Goal: Information Seeking & Learning: Learn about a topic

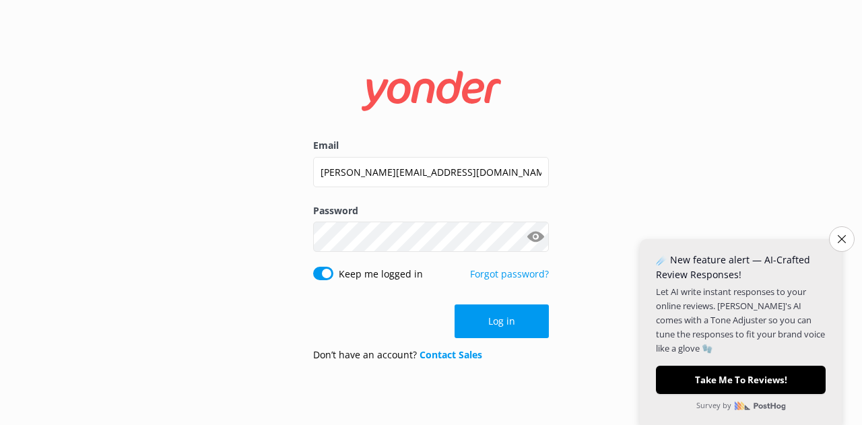
click at [512, 324] on button "Log in" at bounding box center [501, 321] width 94 height 34
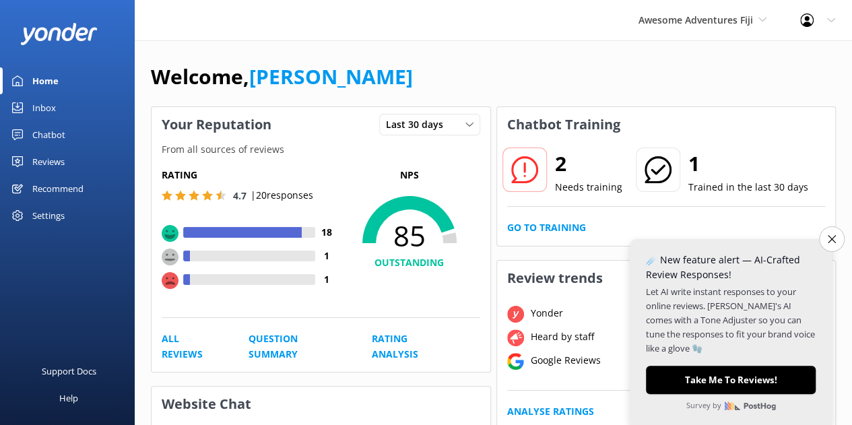
click at [51, 139] on div "Chatbot" at bounding box center [48, 134] width 33 height 27
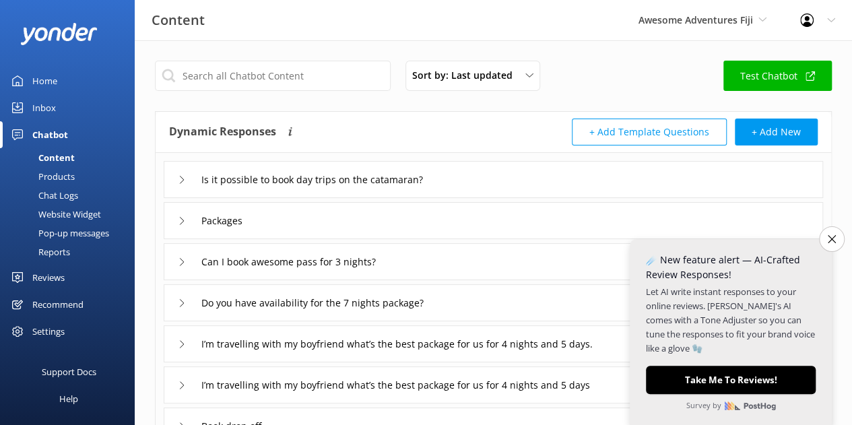
click at [72, 256] on link "Reports" at bounding box center [71, 251] width 127 height 19
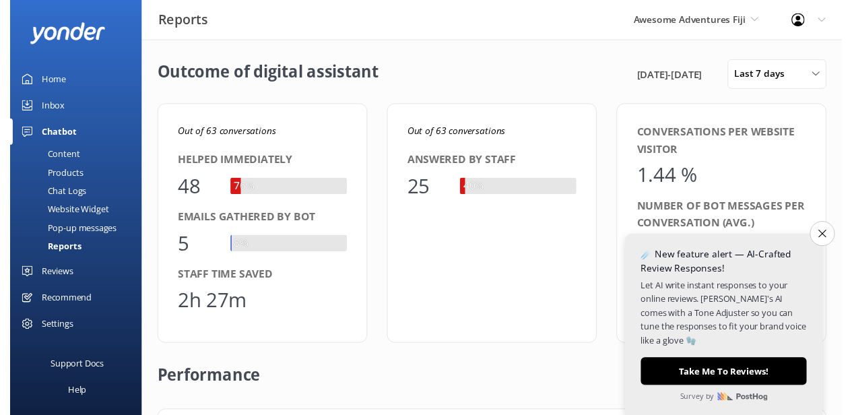
scroll to position [125, 633]
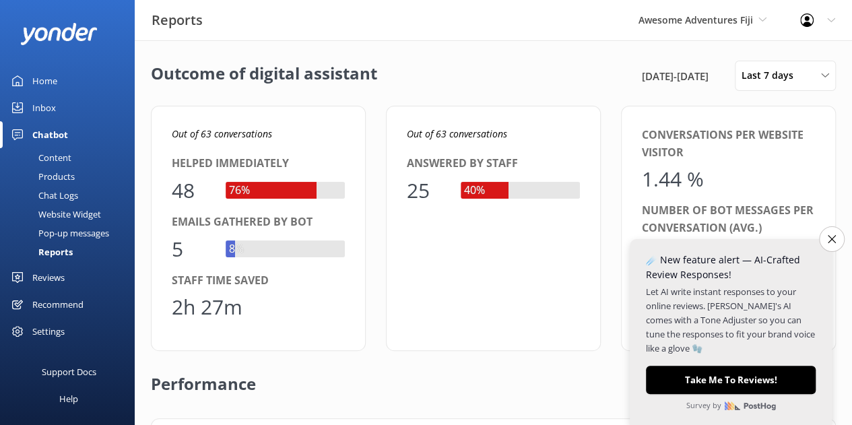
click at [682, 79] on span "30th Aug 25 - 6th Sep 25" at bounding box center [675, 76] width 67 height 16
click at [761, 79] on span "Last 7 days" at bounding box center [771, 75] width 60 height 15
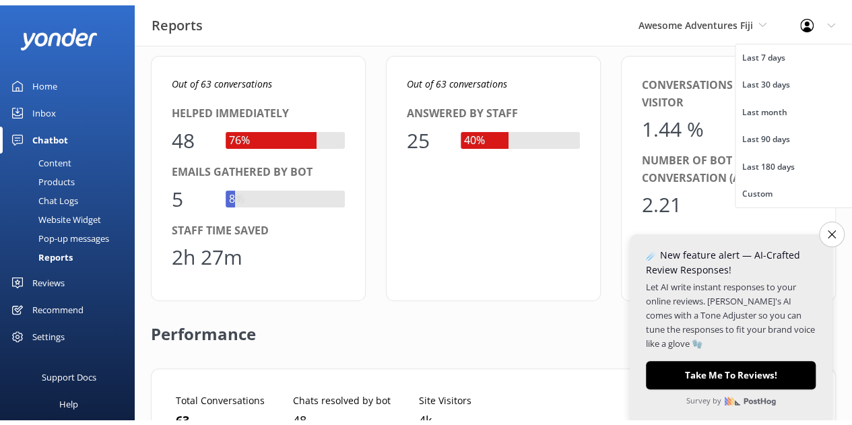
scroll to position [66, 0]
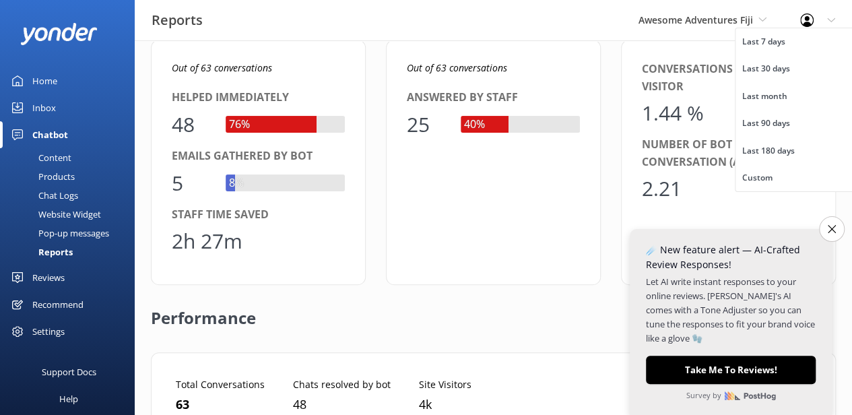
click at [765, 184] on div "Custom" at bounding box center [757, 177] width 30 height 13
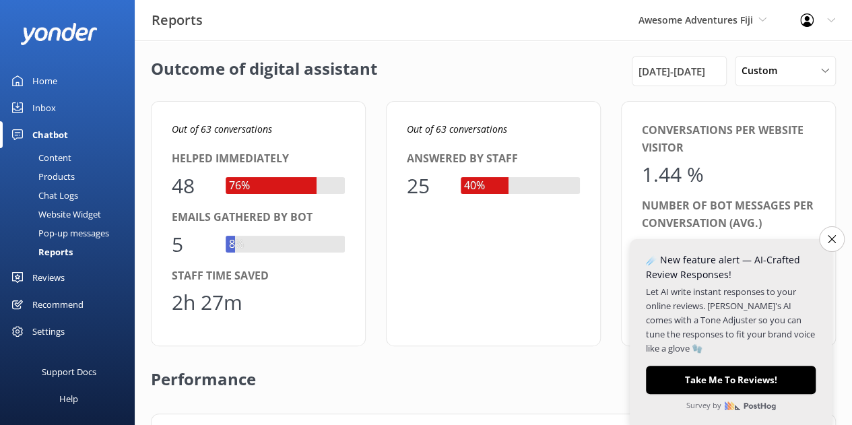
scroll to position [0, 0]
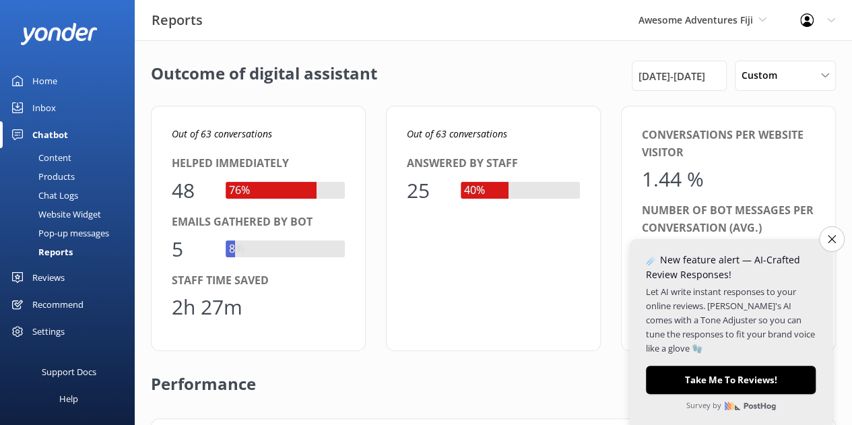
click at [684, 87] on div "30th Aug 25 - 6th Sep 25" at bounding box center [678, 76] width 95 height 30
click at [640, 79] on span "30th Aug 25 - 6th Sep 25" at bounding box center [671, 76] width 67 height 16
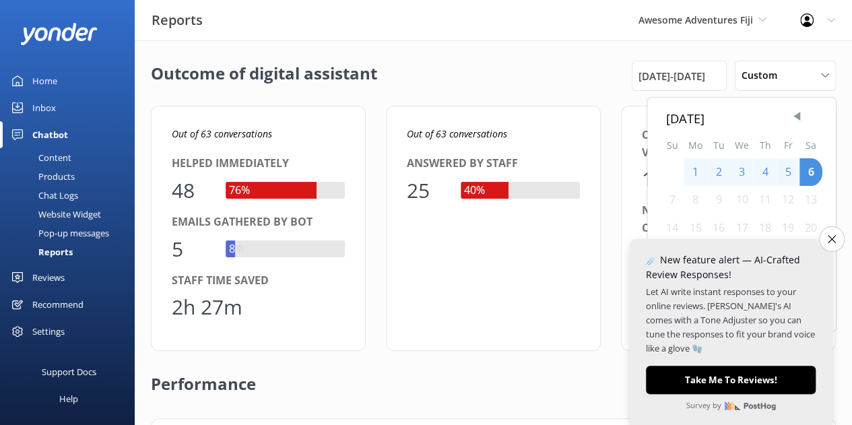
click at [797, 118] on span "Previous Month" at bounding box center [796, 116] width 13 height 13
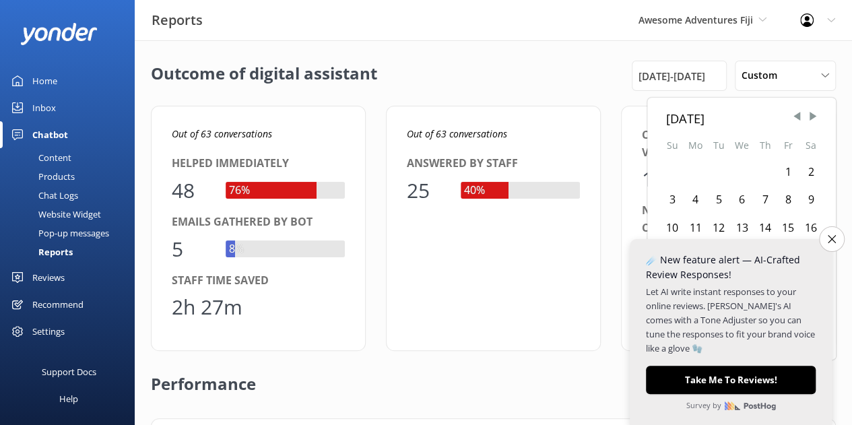
click at [797, 118] on span "Previous Month" at bounding box center [796, 116] width 13 height 13
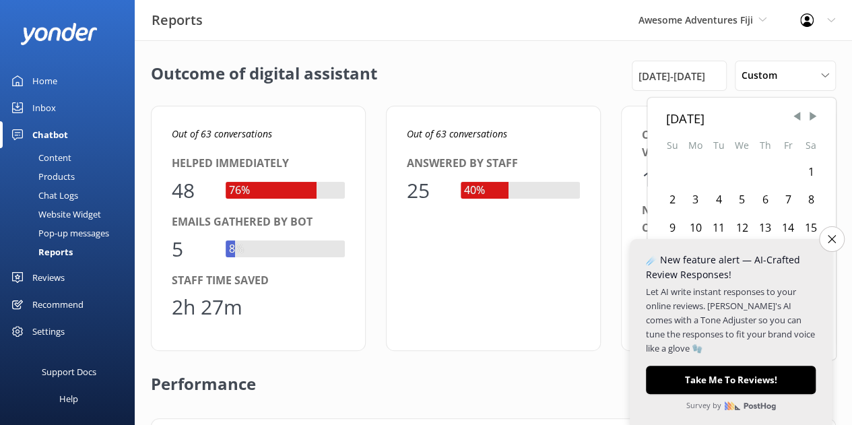
click at [797, 118] on span "Previous Month" at bounding box center [796, 116] width 13 height 13
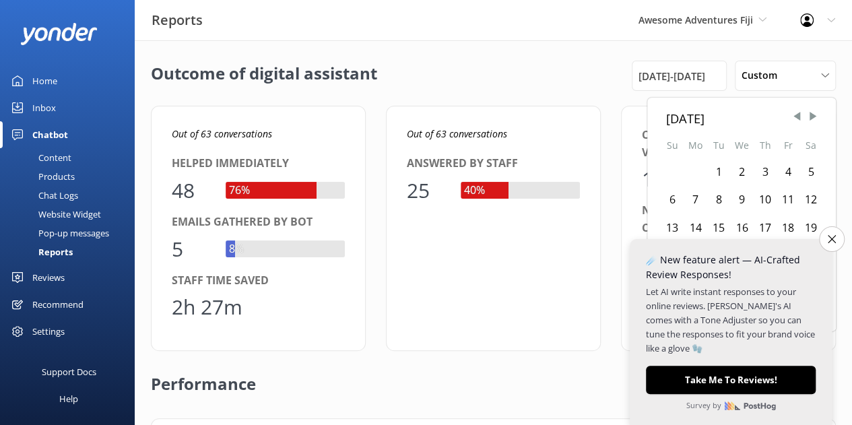
click at [797, 118] on span "Previous Month" at bounding box center [796, 116] width 13 height 13
click at [813, 121] on span "Next Month" at bounding box center [812, 116] width 13 height 13
click at [672, 168] on div "1" at bounding box center [671, 172] width 23 height 28
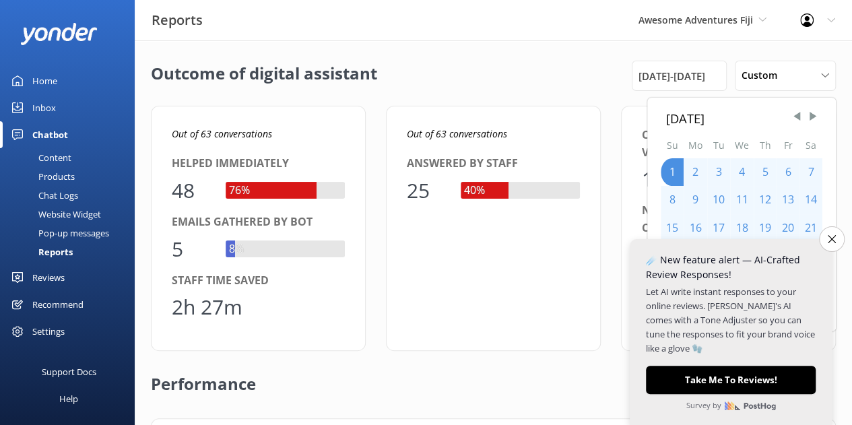
click at [811, 118] on span "Next Month" at bounding box center [812, 116] width 13 height 13
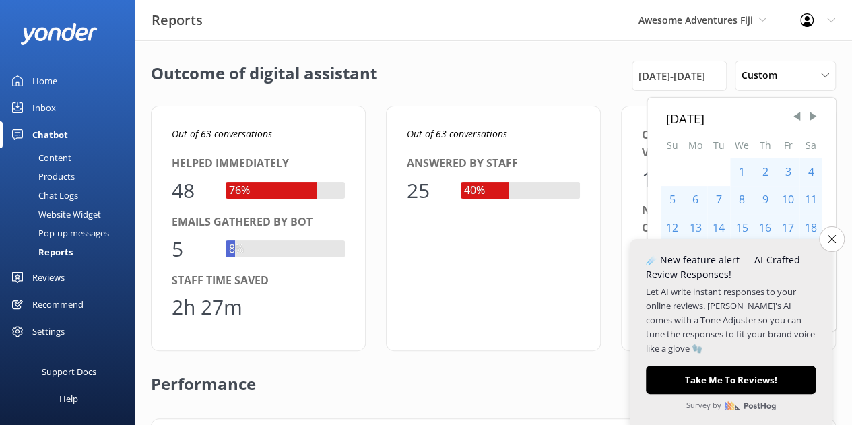
click at [811, 118] on span "Next Month" at bounding box center [812, 116] width 13 height 13
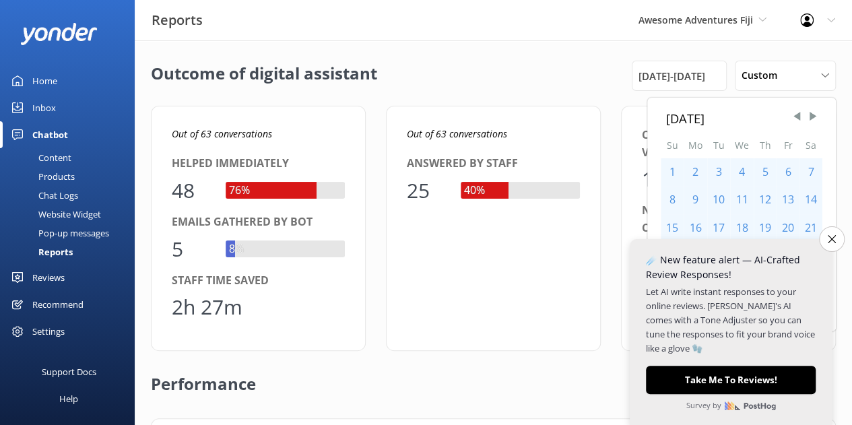
click at [811, 118] on span "Next Month" at bounding box center [812, 116] width 13 height 13
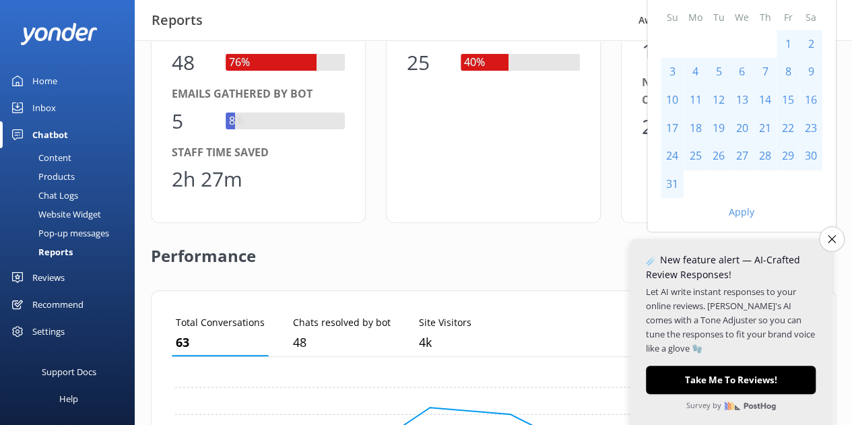
scroll to position [131, 0]
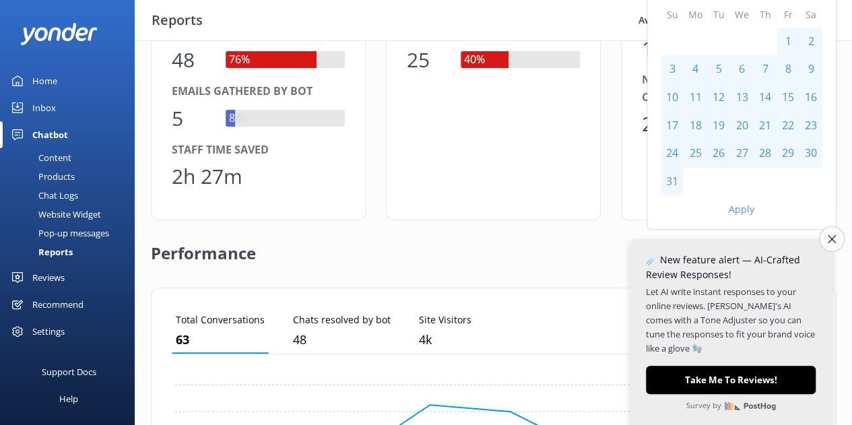
click at [677, 181] on div "31" at bounding box center [671, 182] width 23 height 28
click at [744, 212] on button "Apply" at bounding box center [741, 209] width 26 height 9
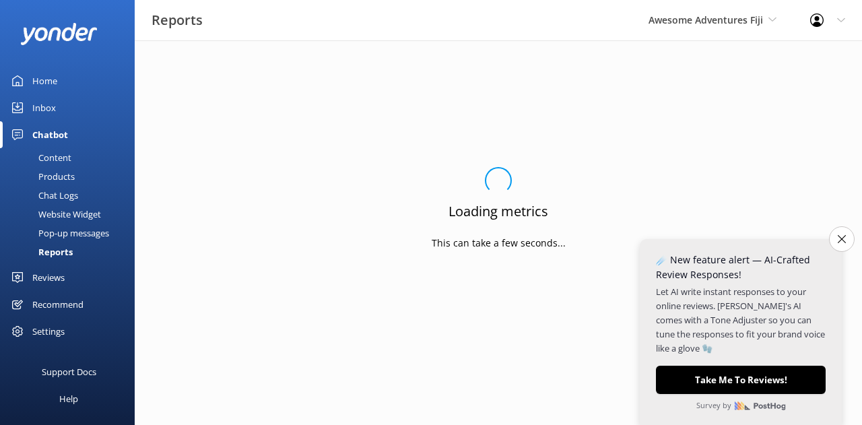
click at [834, 242] on button "Close survey" at bounding box center [842, 239] width 26 height 26
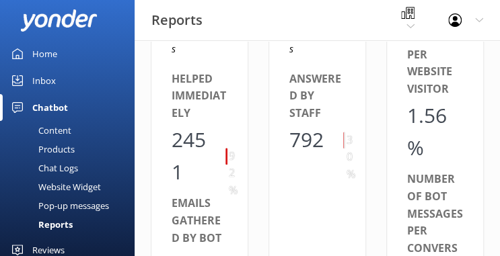
scroll to position [148, 0]
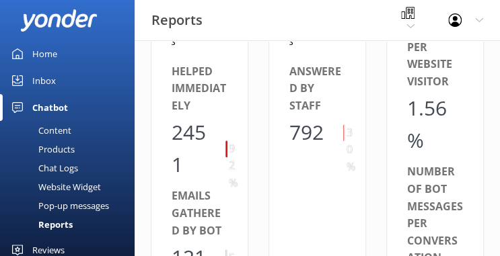
click at [236, 230] on div "Out of 2672 conversations Helped immediately 2451 92% Emails gathered by bot 12…" at bounding box center [200, 221] width 98 height 476
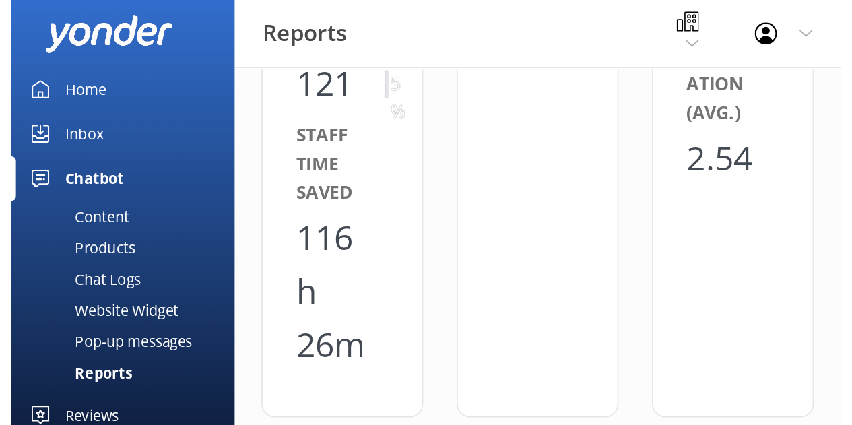
scroll to position [125, 633]
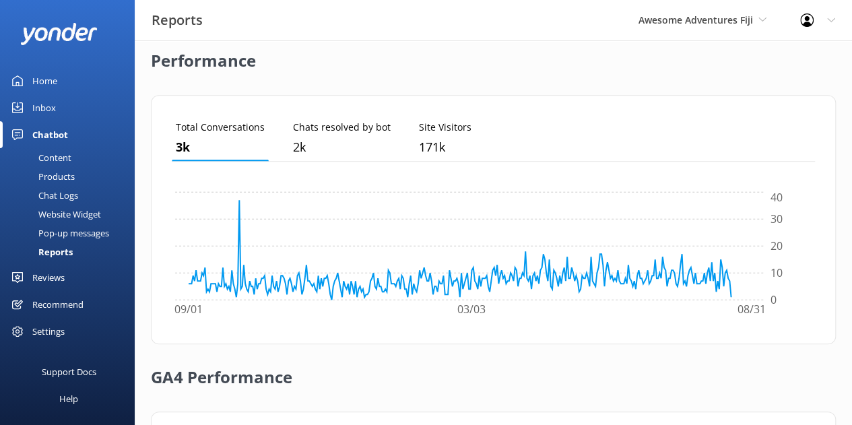
click at [736, 27] on span "Awesome Adventures Fiji" at bounding box center [702, 20] width 128 height 15
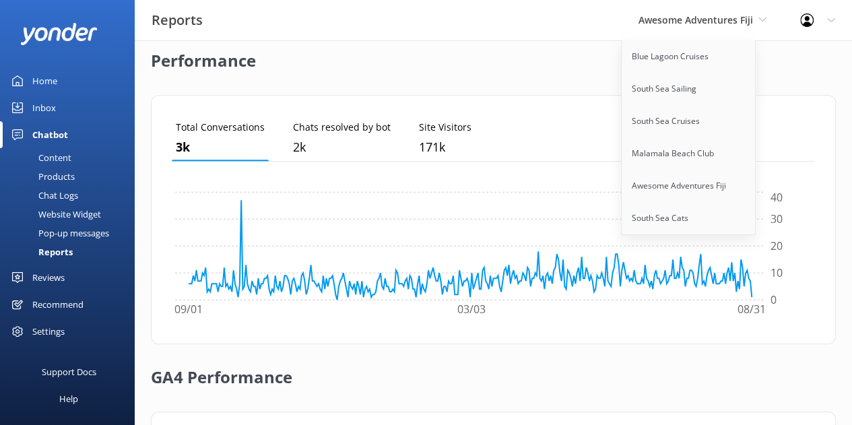
click at [664, 155] on link "Malamala Beach Club" at bounding box center [688, 153] width 135 height 32
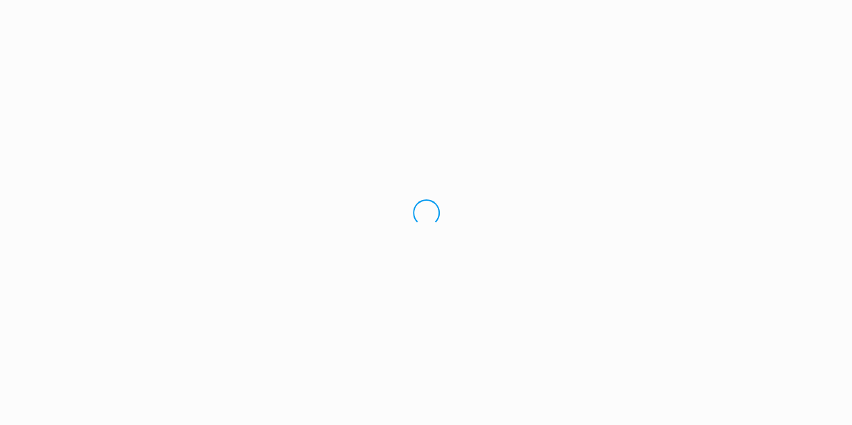
scroll to position [0, 0]
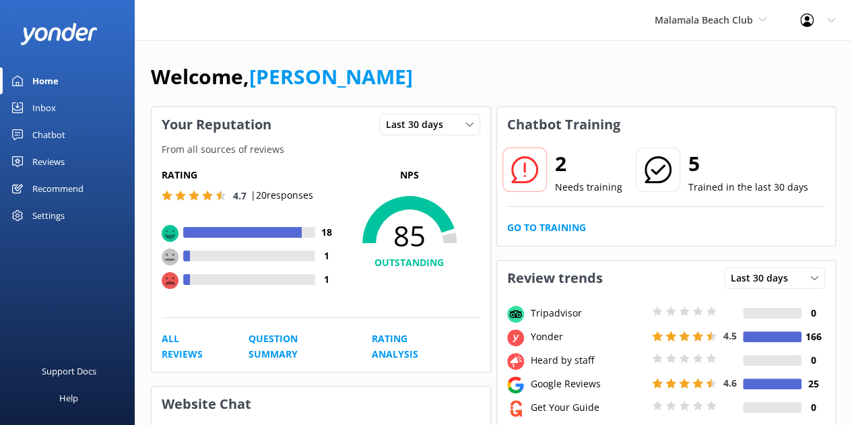
click at [58, 141] on div "Chatbot" at bounding box center [48, 134] width 33 height 27
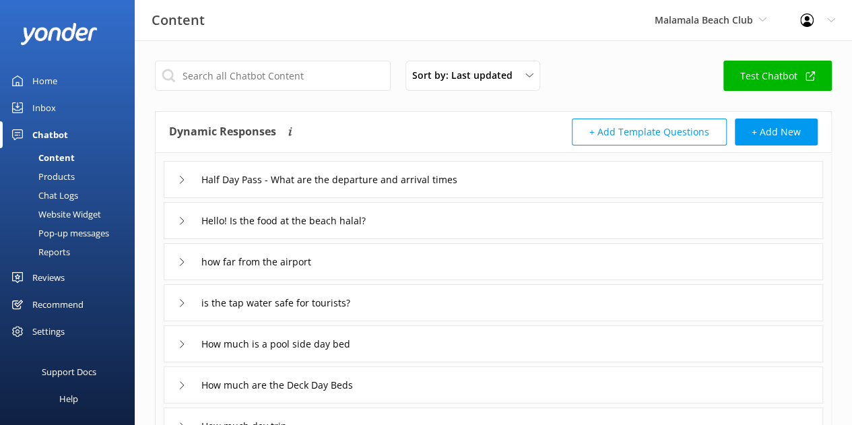
click at [57, 255] on div "Reports" at bounding box center [39, 251] width 62 height 19
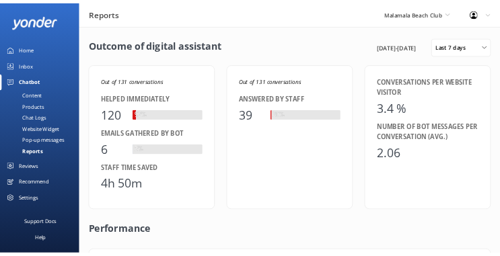
scroll to position [125, 633]
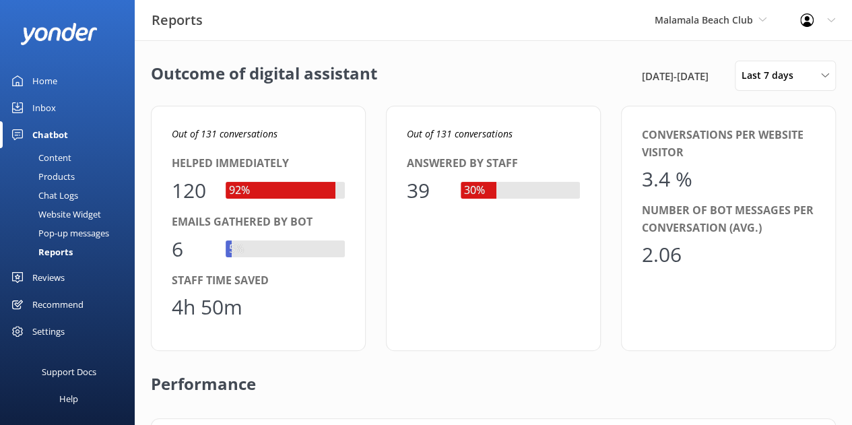
click at [773, 75] on span "Last 7 days" at bounding box center [771, 75] width 60 height 15
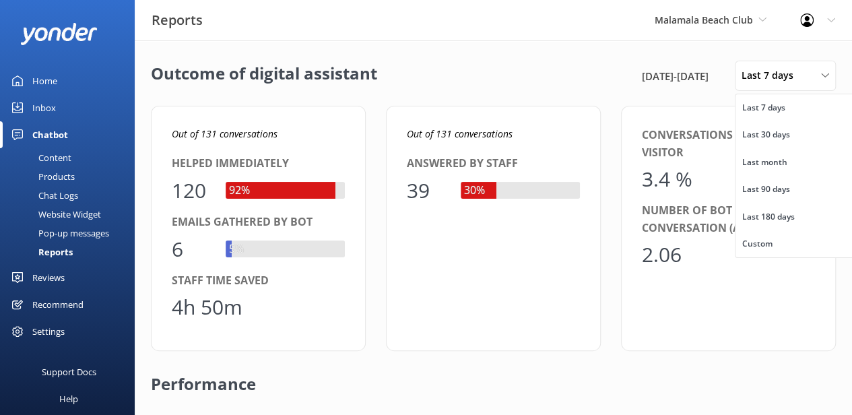
click at [771, 242] on link "Custom" at bounding box center [795, 243] width 120 height 27
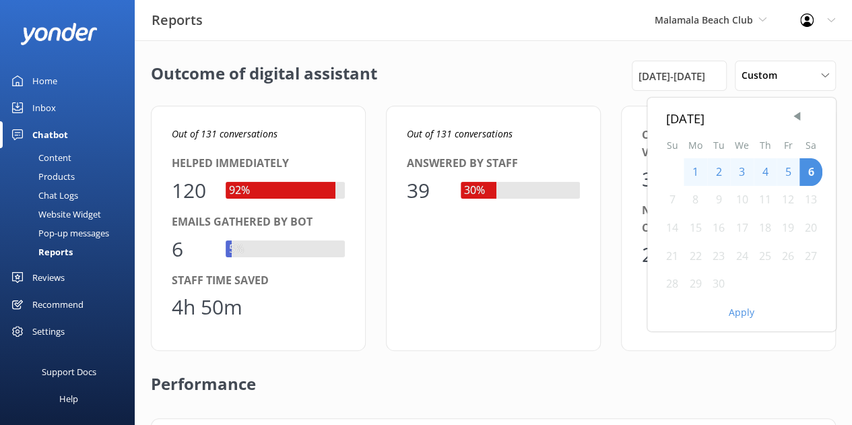
click at [798, 119] on span "Previous Month" at bounding box center [796, 116] width 13 height 13
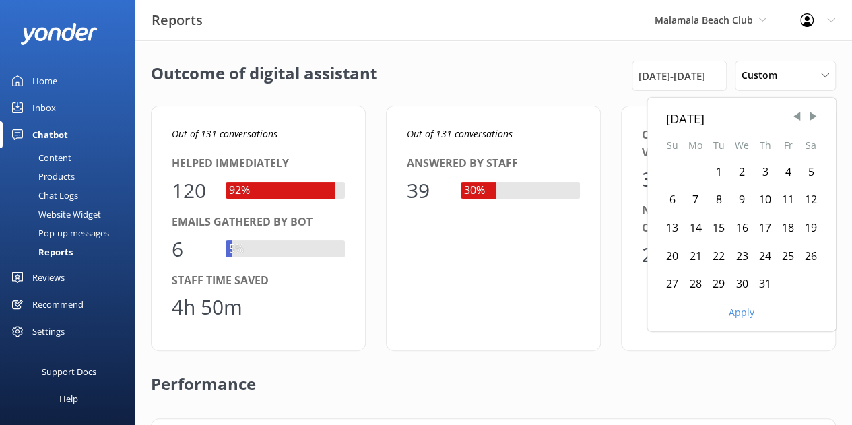
click at [798, 119] on span "Previous Month" at bounding box center [796, 116] width 13 height 13
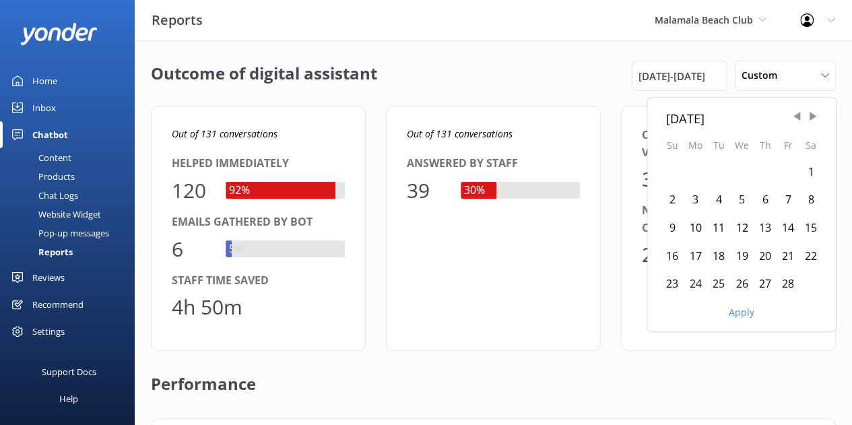
click at [798, 119] on span "Previous Month" at bounding box center [796, 116] width 13 height 13
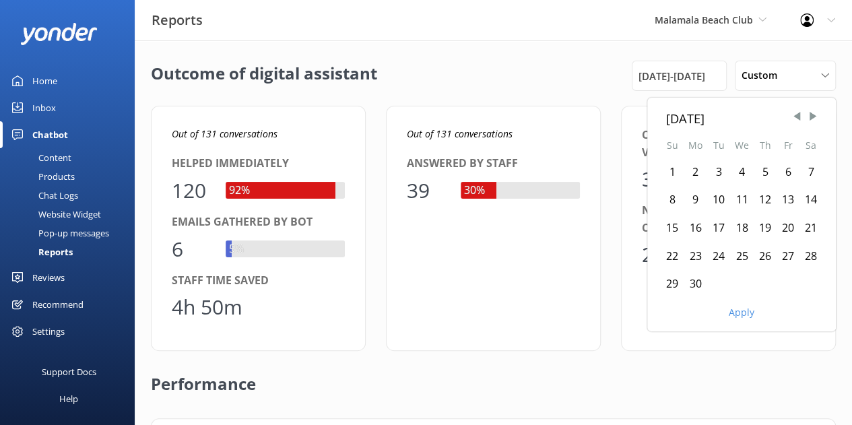
click at [798, 119] on span "Previous Month" at bounding box center [796, 116] width 13 height 13
click at [806, 118] on span "Next Month" at bounding box center [812, 116] width 13 height 13
click at [809, 120] on span "Next Month" at bounding box center [812, 116] width 13 height 13
click at [674, 173] on div "1" at bounding box center [671, 172] width 23 height 28
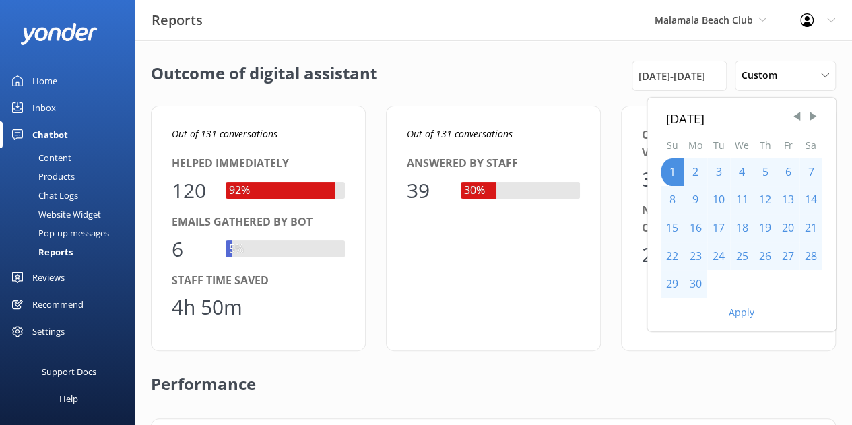
click at [812, 118] on span "Next Month" at bounding box center [812, 116] width 13 height 13
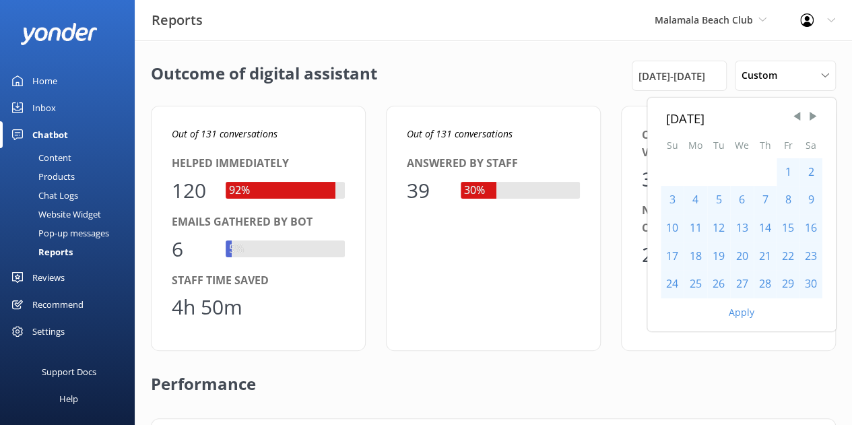
click at [812, 118] on span "Next Month" at bounding box center [812, 116] width 13 height 13
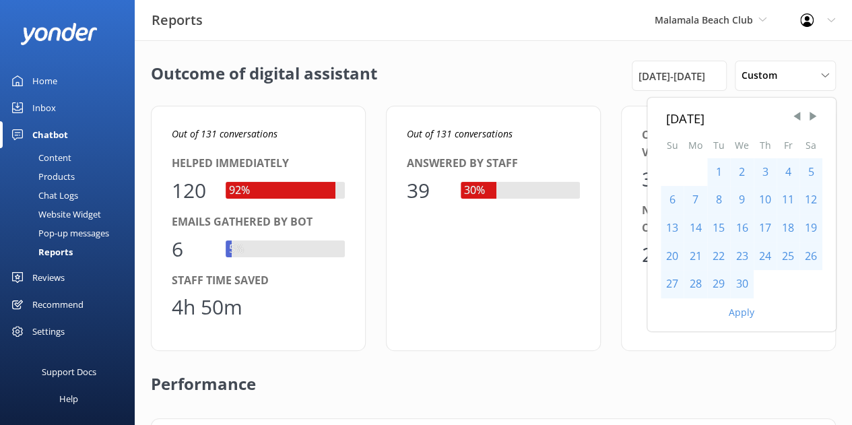
click at [812, 118] on span "Next Month" at bounding box center [812, 116] width 13 height 13
click at [670, 314] on div "31" at bounding box center [671, 312] width 23 height 28
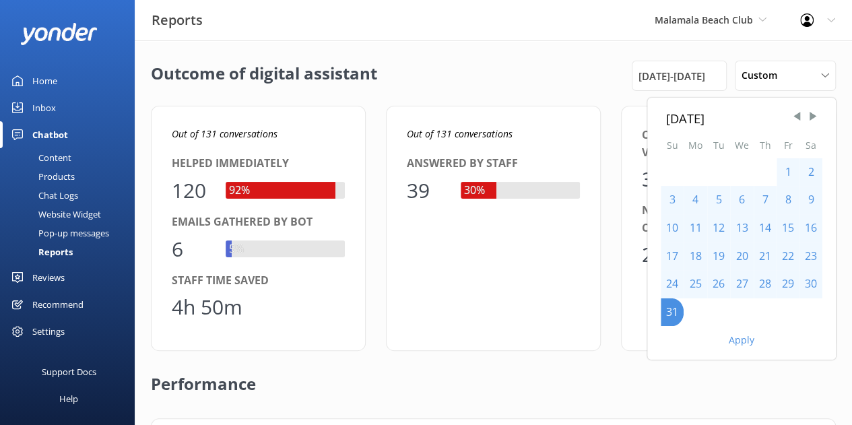
click at [746, 339] on button "Apply" at bounding box center [741, 339] width 26 height 9
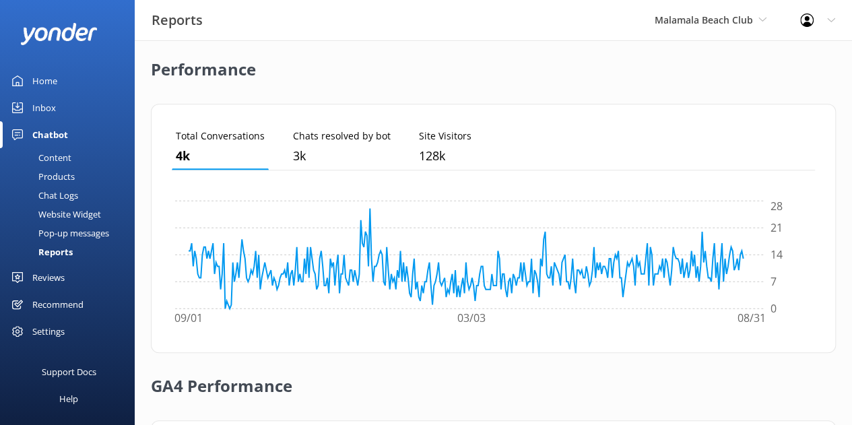
click at [738, 21] on span "Malamala Beach Club" at bounding box center [703, 19] width 98 height 13
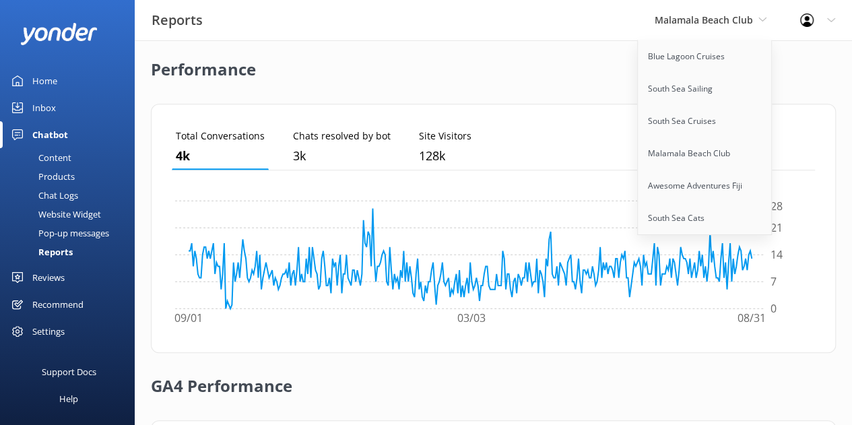
click at [684, 52] on link "Blue Lagoon Cruises" at bounding box center [704, 56] width 135 height 32
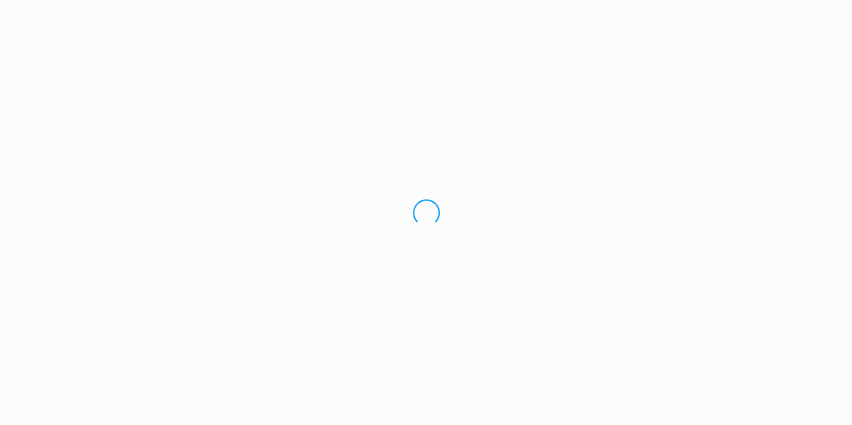
scroll to position [0, 0]
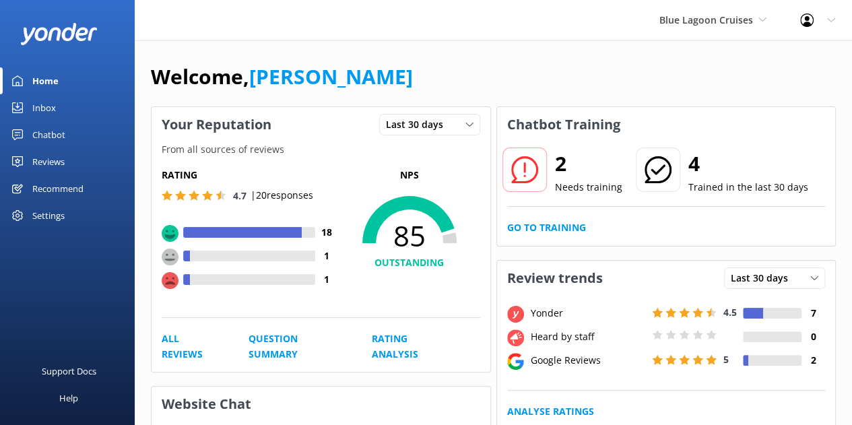
click at [69, 164] on link "Reviews" at bounding box center [67, 161] width 135 height 27
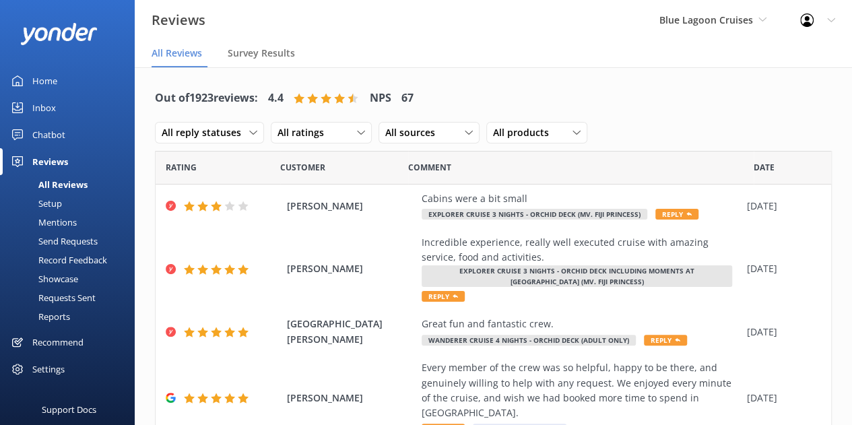
click at [67, 318] on div "Reports" at bounding box center [39, 316] width 62 height 19
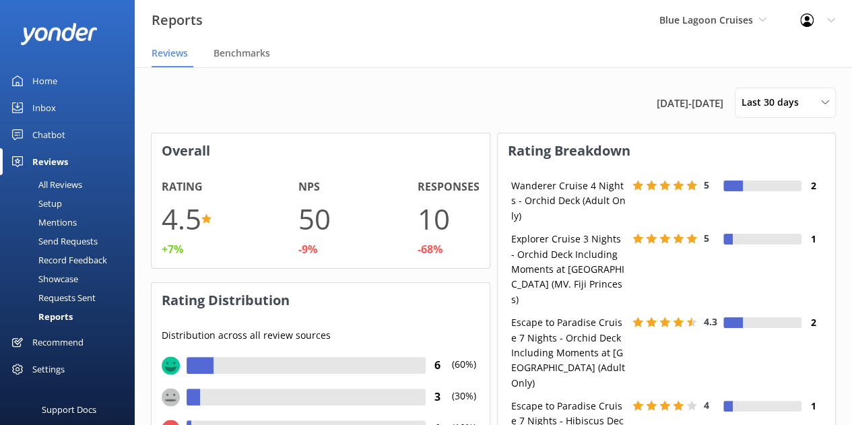
scroll to position [134, 327]
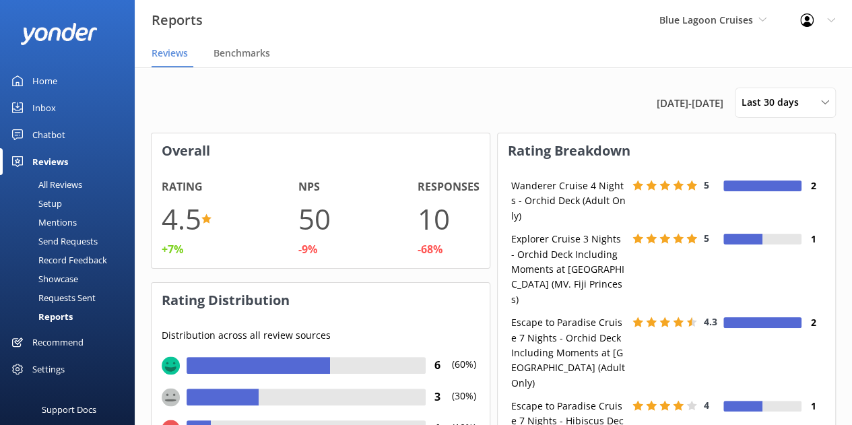
click at [53, 141] on div "Chatbot" at bounding box center [48, 134] width 33 height 27
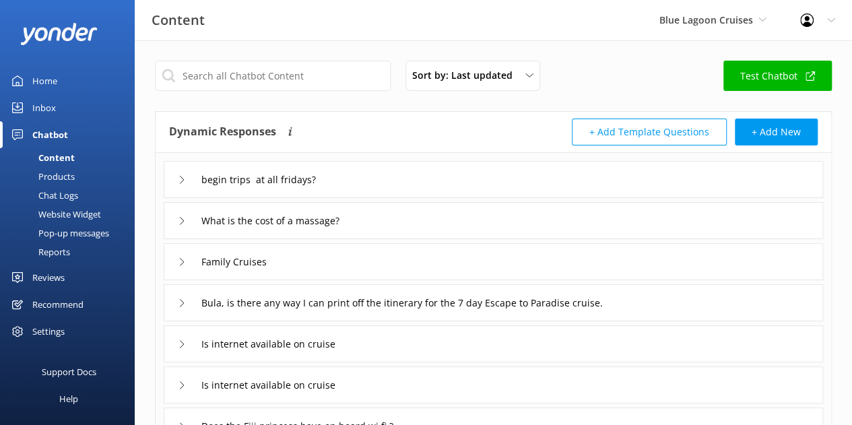
click at [63, 248] on div "Reports" at bounding box center [39, 251] width 62 height 19
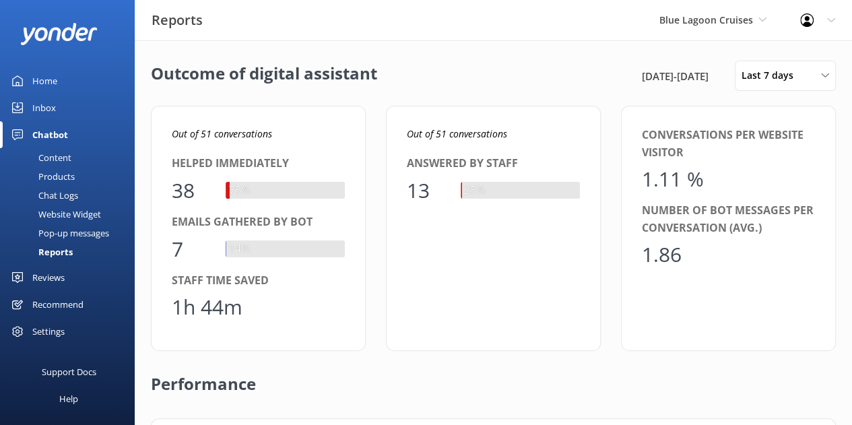
scroll to position [125, 633]
click at [750, 76] on span "Last 7 days" at bounding box center [771, 75] width 60 height 15
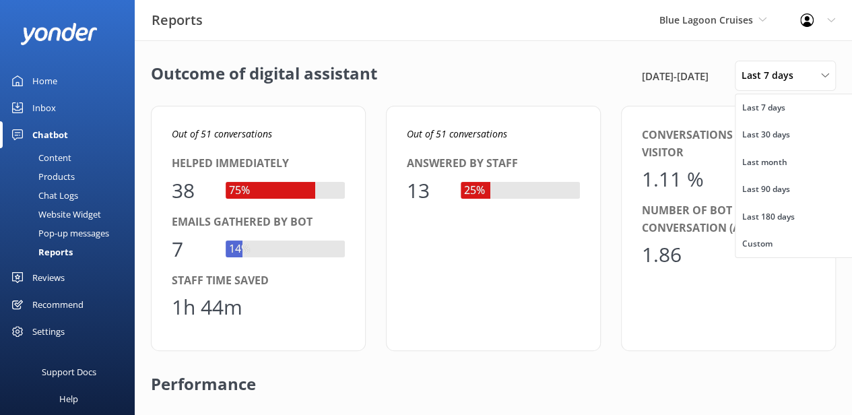
click at [762, 250] on div "Custom" at bounding box center [757, 243] width 30 height 13
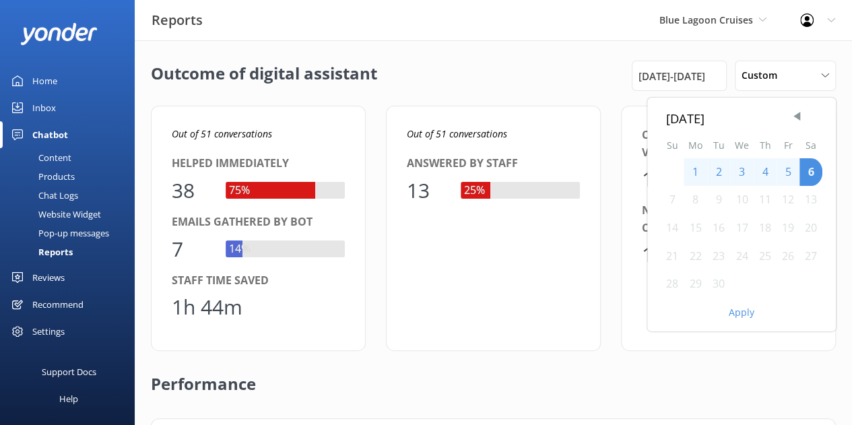
click at [797, 120] on span "Previous Month" at bounding box center [796, 116] width 13 height 13
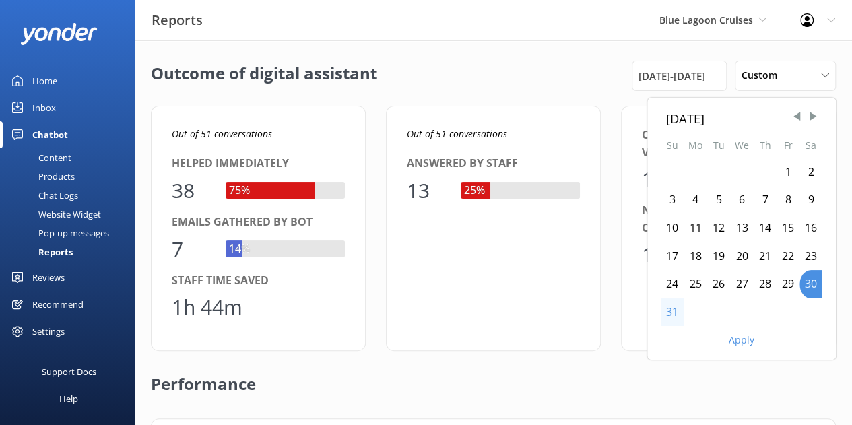
click at [797, 120] on span "Previous Month" at bounding box center [796, 116] width 13 height 13
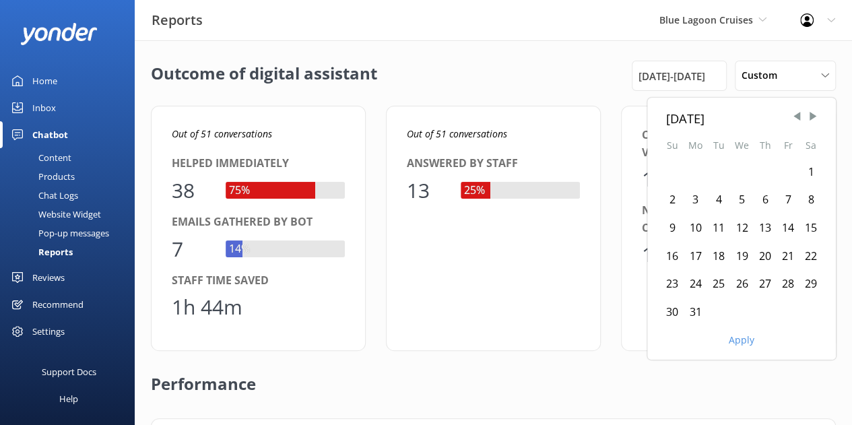
click at [797, 120] on span "Previous Month" at bounding box center [796, 116] width 13 height 13
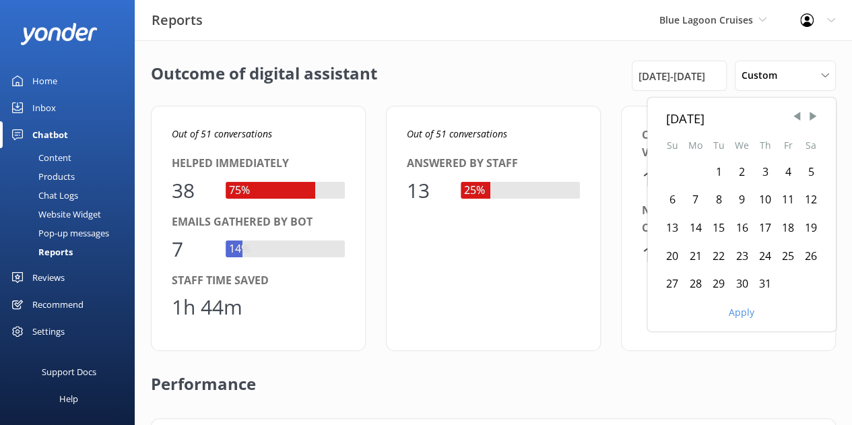
click at [797, 120] on span "Previous Month" at bounding box center [796, 116] width 13 height 13
click at [675, 169] on div "1" at bounding box center [671, 172] width 23 height 28
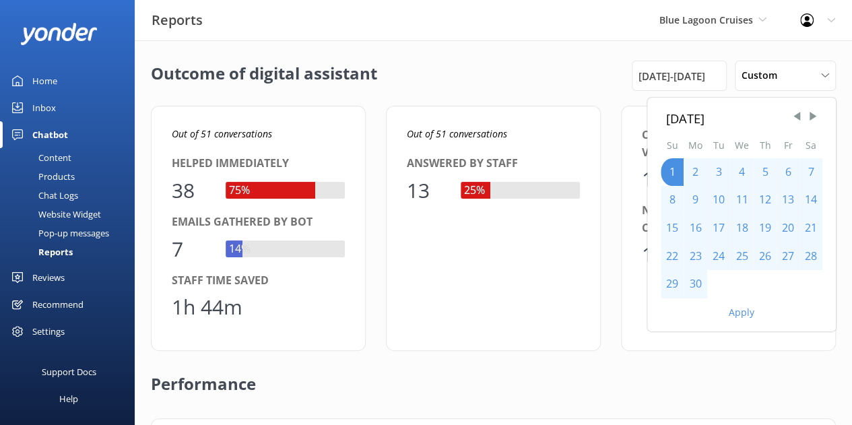
click at [814, 115] on span "Next Month" at bounding box center [812, 116] width 13 height 13
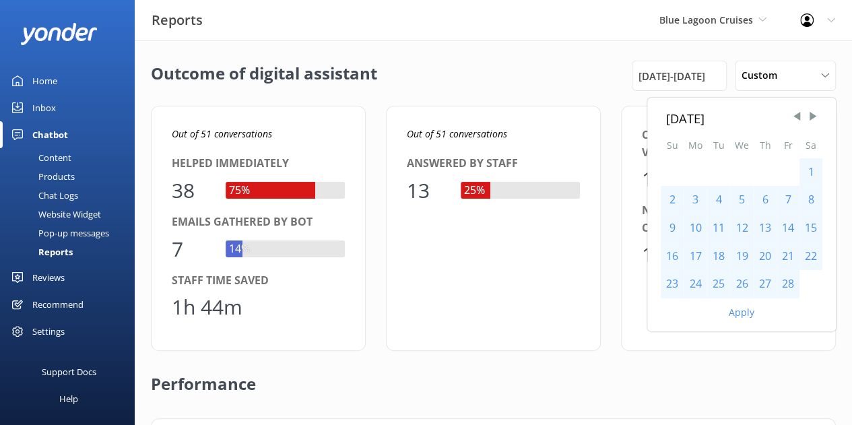
click at [814, 115] on span "Next Month" at bounding box center [812, 116] width 13 height 13
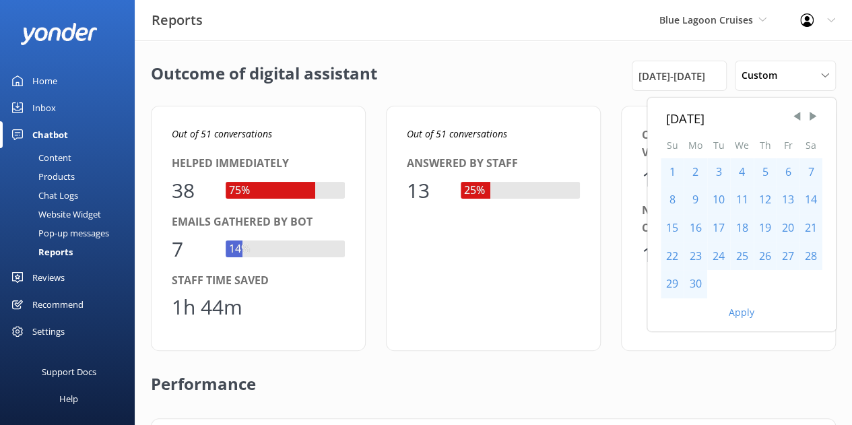
click at [814, 115] on span "Next Month" at bounding box center [812, 116] width 13 height 13
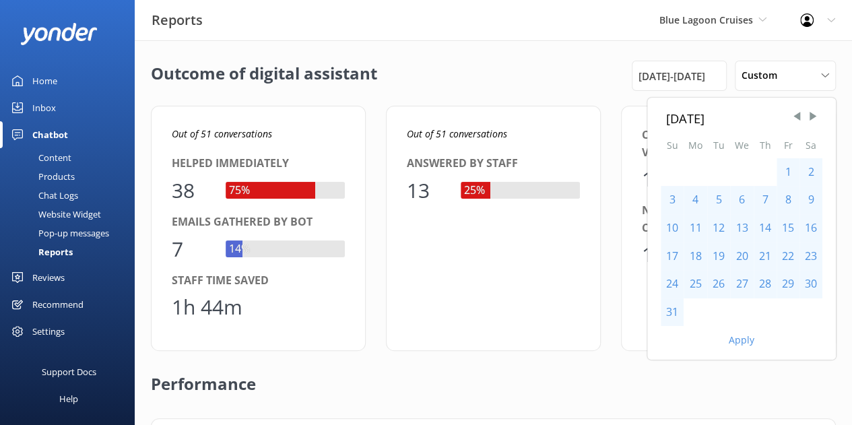
click at [675, 304] on div "31" at bounding box center [671, 312] width 23 height 28
click at [730, 339] on button "Apply" at bounding box center [741, 339] width 26 height 9
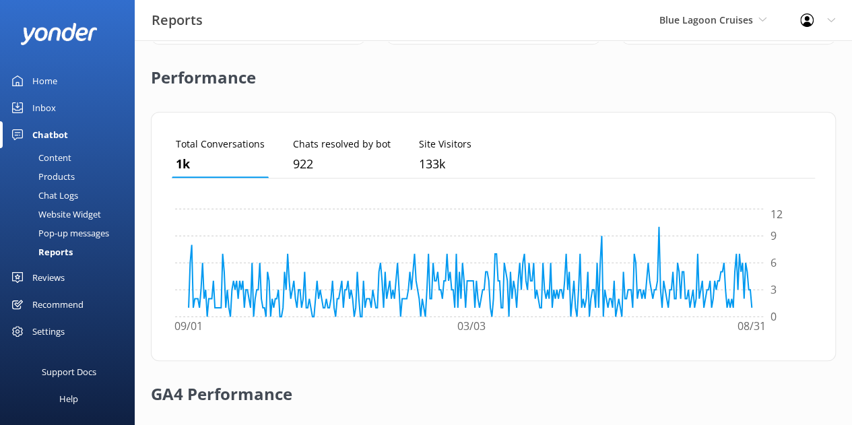
click at [726, 23] on span "Blue Lagoon Cruises" at bounding box center [706, 19] width 94 height 13
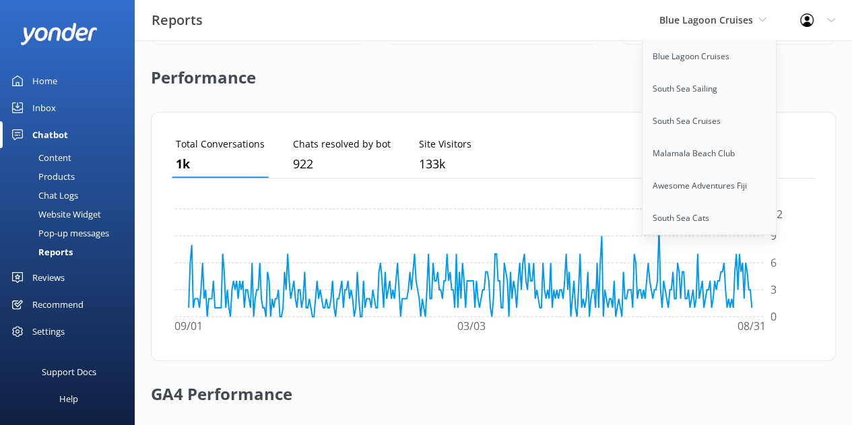
click at [699, 78] on link "South Sea Sailing" at bounding box center [709, 89] width 135 height 32
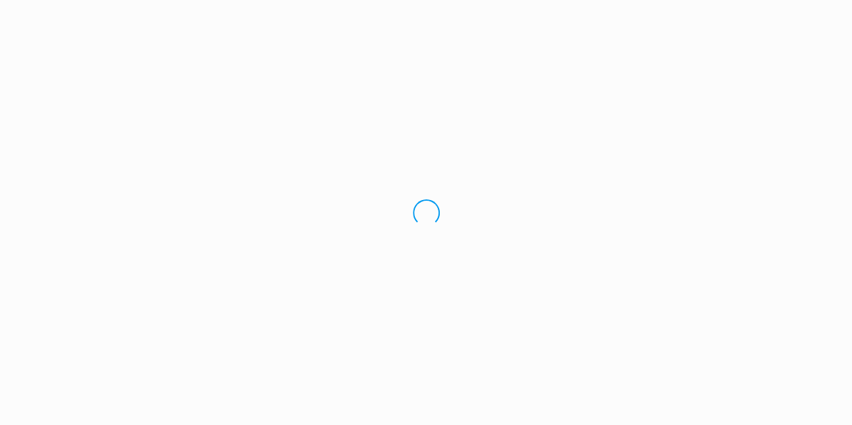
scroll to position [0, 0]
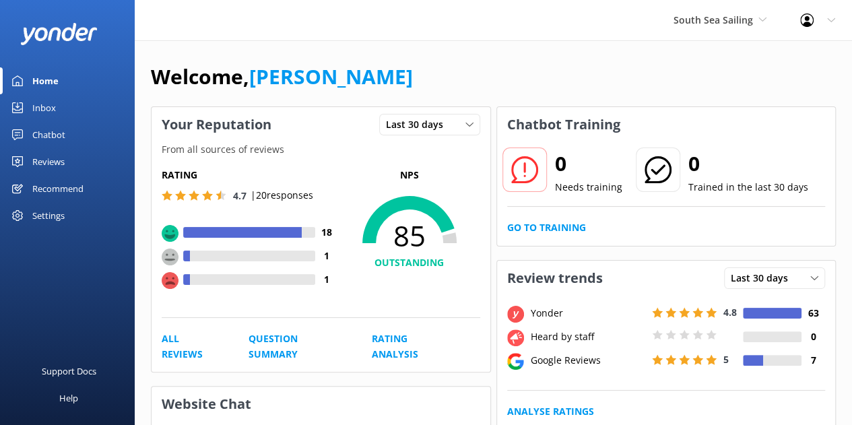
click at [61, 142] on div "Chatbot" at bounding box center [48, 134] width 33 height 27
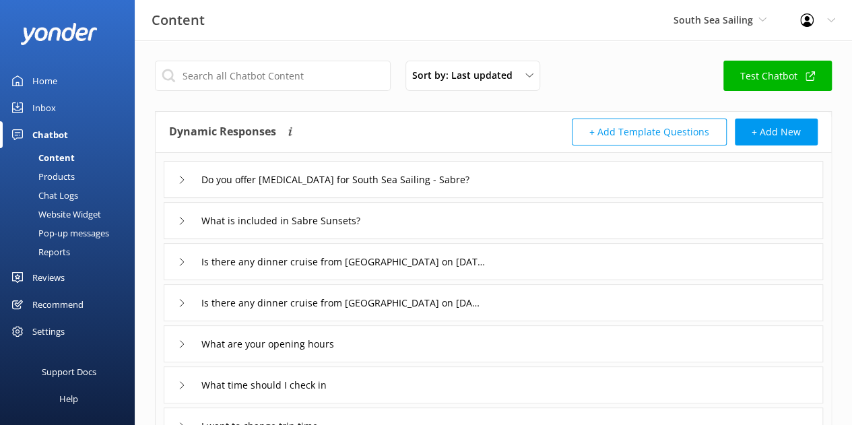
click at [61, 255] on div "Reports" at bounding box center [39, 251] width 62 height 19
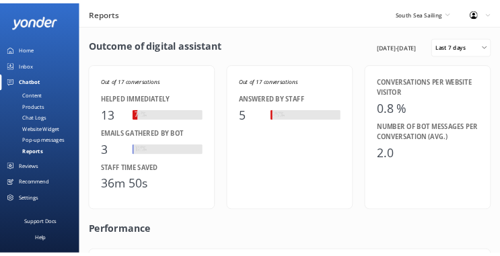
scroll to position [125, 633]
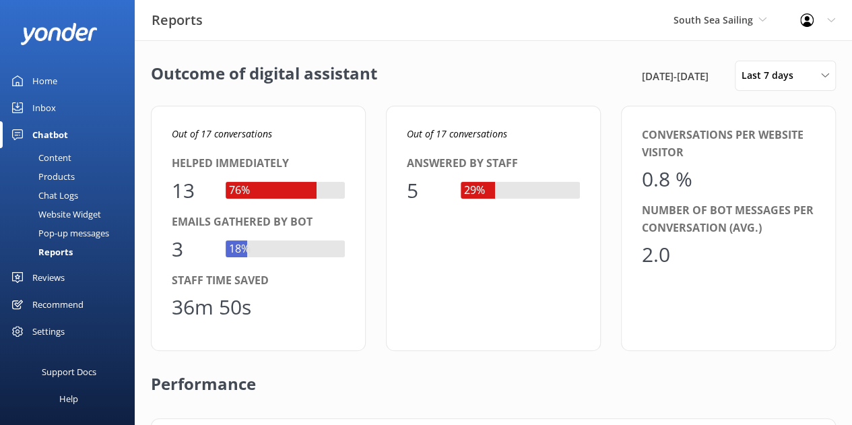
click at [753, 73] on span "Last 7 days" at bounding box center [771, 75] width 60 height 15
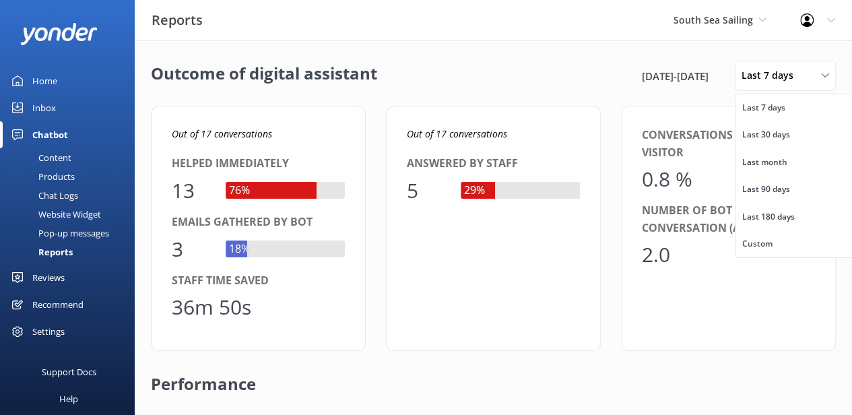
click at [771, 252] on link "Custom" at bounding box center [795, 243] width 120 height 27
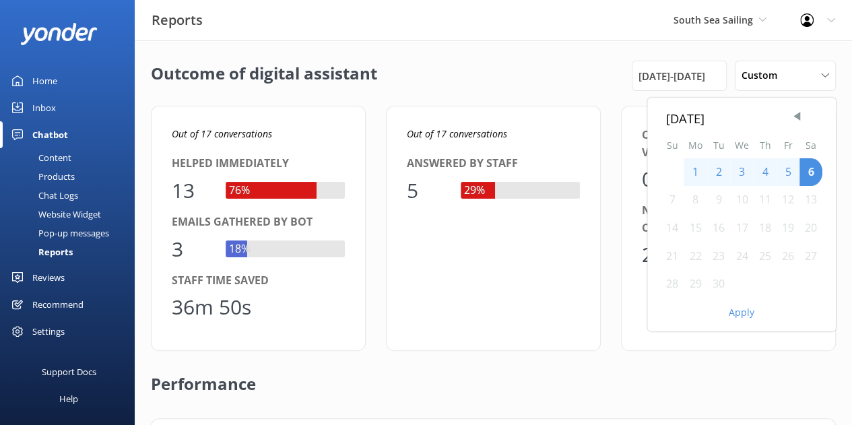
click at [666, 85] on div "30th Aug 25 - 6th Sep 25" at bounding box center [678, 76] width 95 height 30
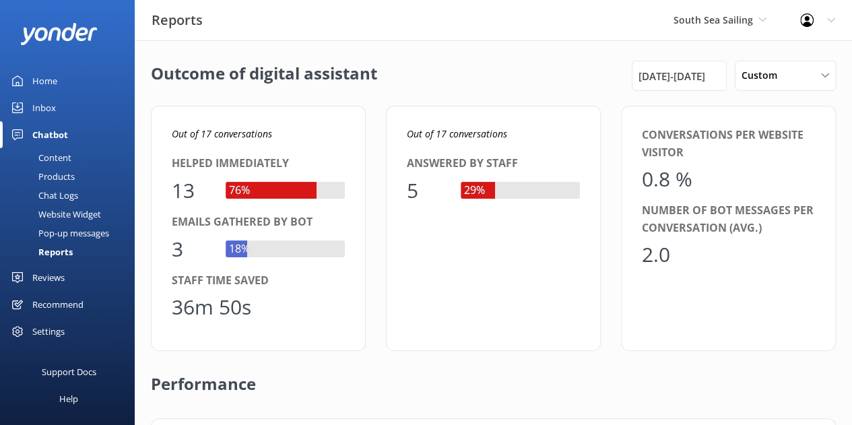
click at [681, 76] on span "30th Aug 25 - 6th Sep 25" at bounding box center [671, 76] width 67 height 16
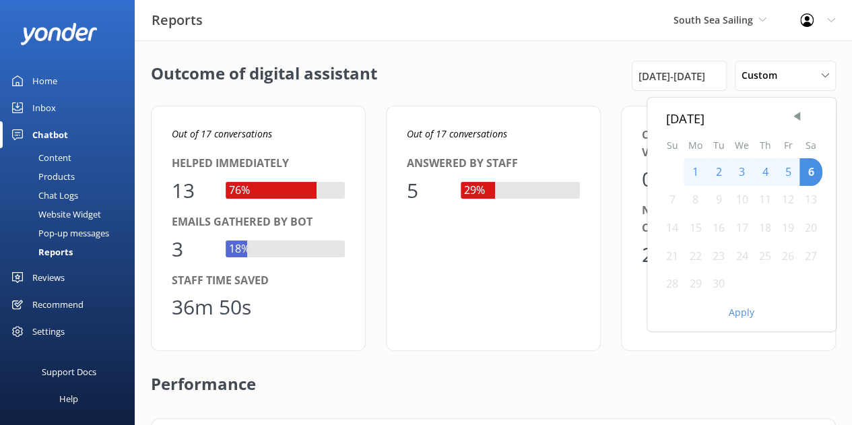
click at [796, 120] on span "Previous Month" at bounding box center [796, 116] width 13 height 13
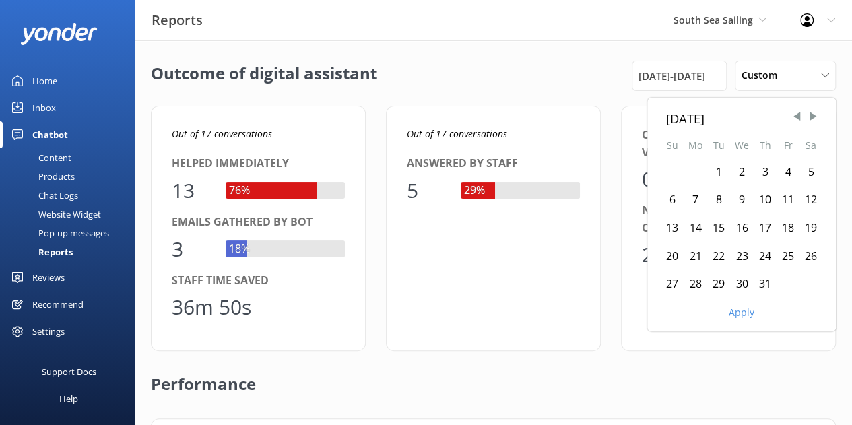
click at [796, 120] on span "Previous Month" at bounding box center [796, 116] width 13 height 13
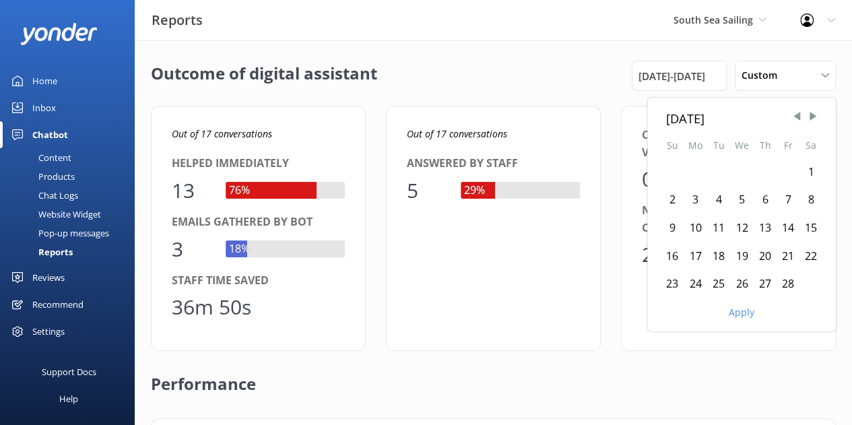
click at [796, 120] on span "Previous Month" at bounding box center [796, 116] width 13 height 13
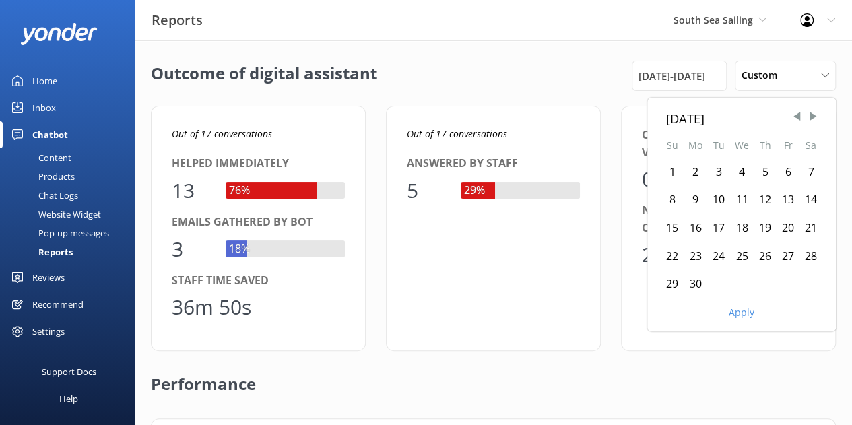
click at [674, 167] on div "1" at bounding box center [671, 172] width 23 height 28
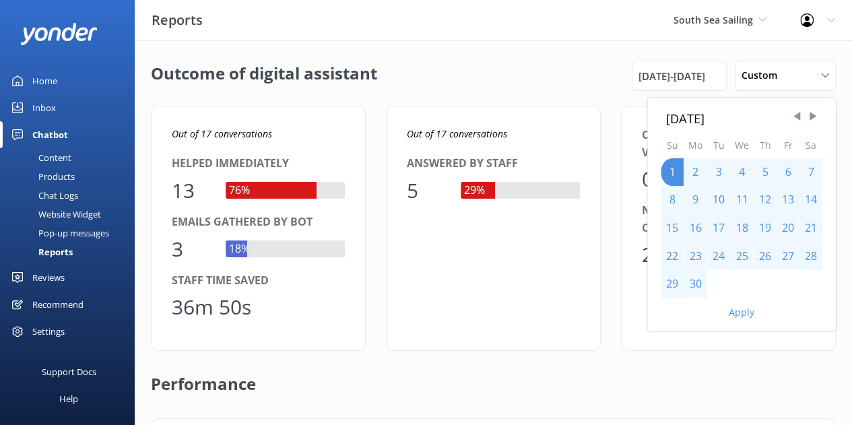
click at [812, 112] on span "Next Month" at bounding box center [812, 116] width 13 height 13
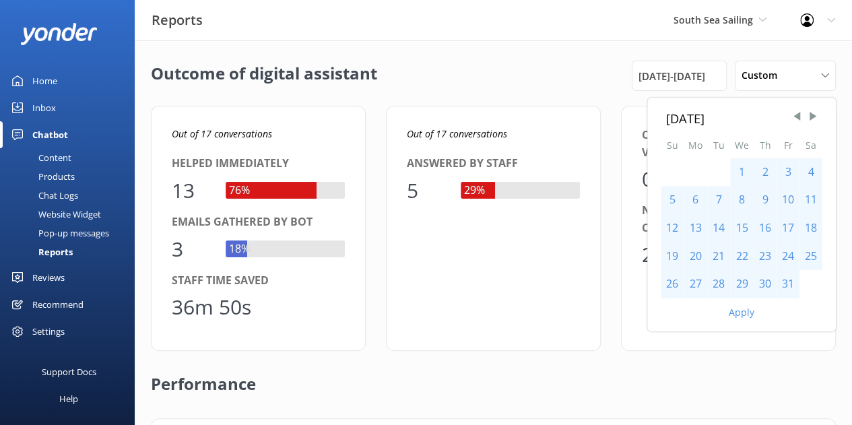
click at [812, 112] on span "Next Month" at bounding box center [812, 116] width 13 height 13
click at [813, 114] on span "Next Month" at bounding box center [812, 116] width 13 height 13
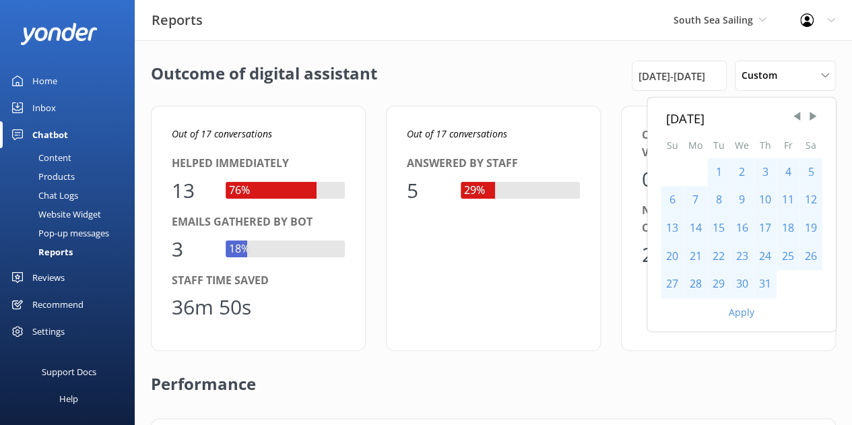
click at [813, 114] on span "Next Month" at bounding box center [812, 116] width 13 height 13
click at [678, 308] on div "31" at bounding box center [671, 312] width 23 height 28
click at [747, 336] on button "Apply" at bounding box center [741, 339] width 26 height 9
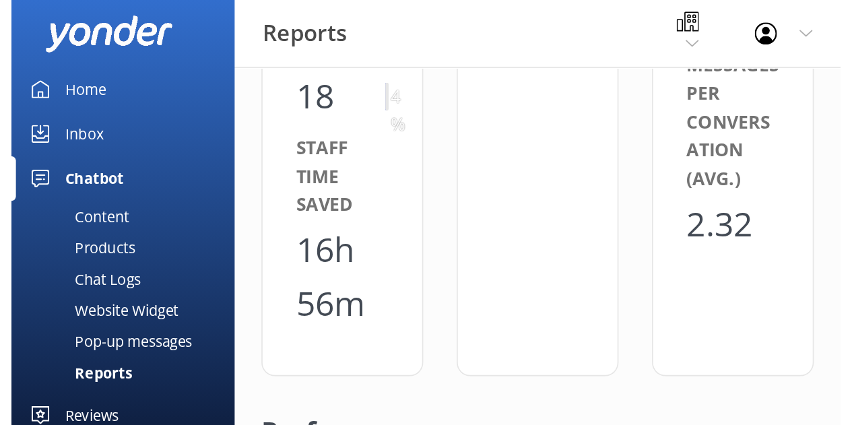
scroll to position [320, 0]
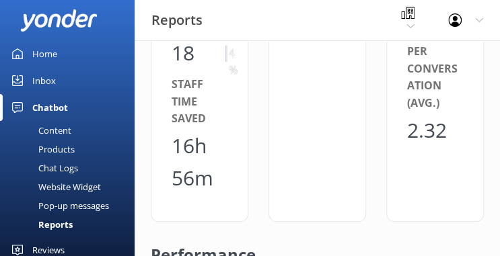
click at [232, 131] on div "Out of 418 conversations Helped immediately 377 90% Emails gathered by bot 18 4…" at bounding box center [200, 16] width 98 height 411
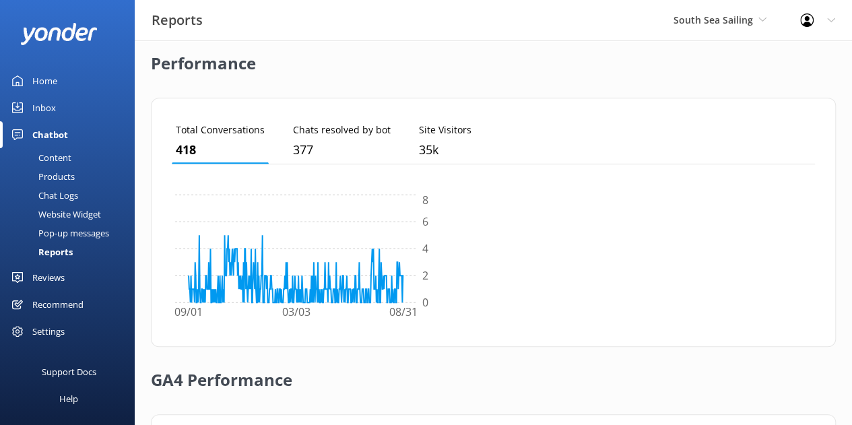
scroll to position [125, 633]
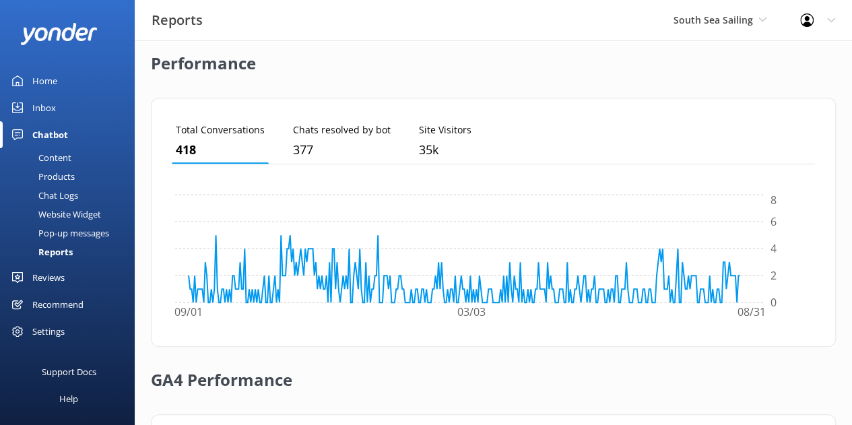
click at [740, 22] on span "South Sea Sailing" at bounding box center [712, 19] width 79 height 13
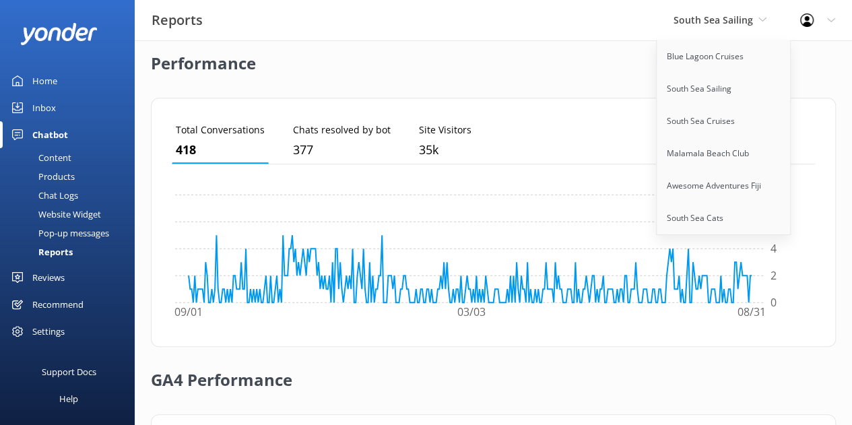
click at [699, 125] on link "South Sea Cruises" at bounding box center [723, 121] width 135 height 32
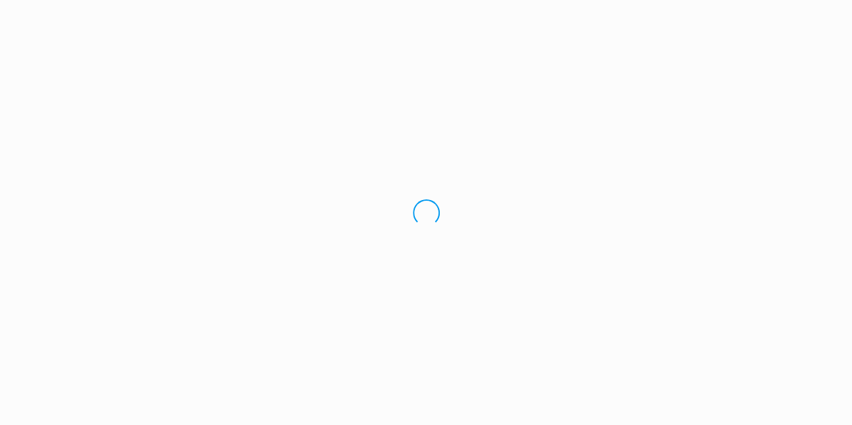
scroll to position [0, 0]
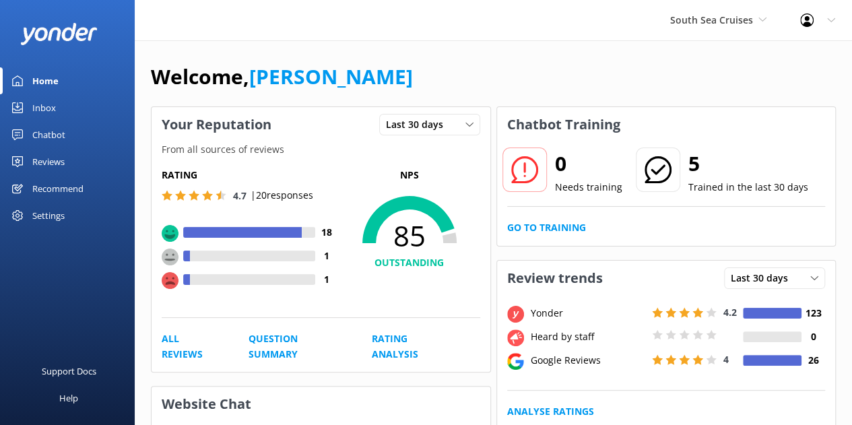
click at [598, 94] on div "Welcome, Sonya" at bounding box center [493, 84] width 685 height 46
click at [72, 132] on link "Chatbot" at bounding box center [67, 134] width 135 height 27
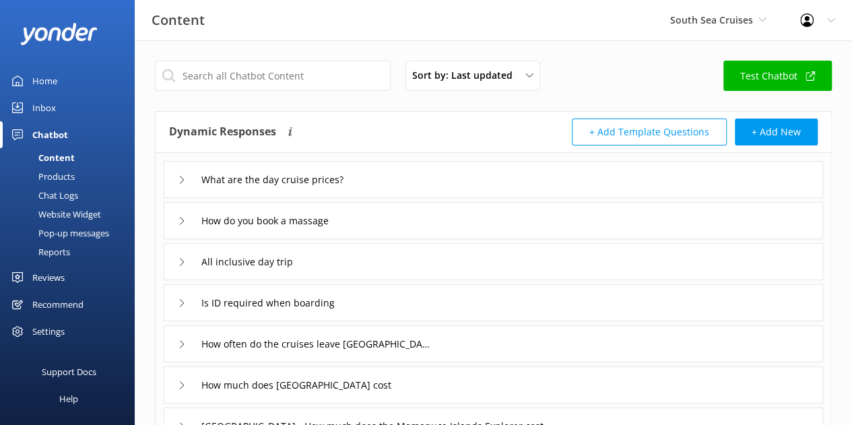
click at [68, 248] on div "Reports" at bounding box center [39, 251] width 62 height 19
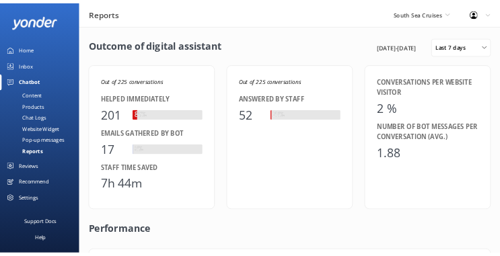
scroll to position [125, 633]
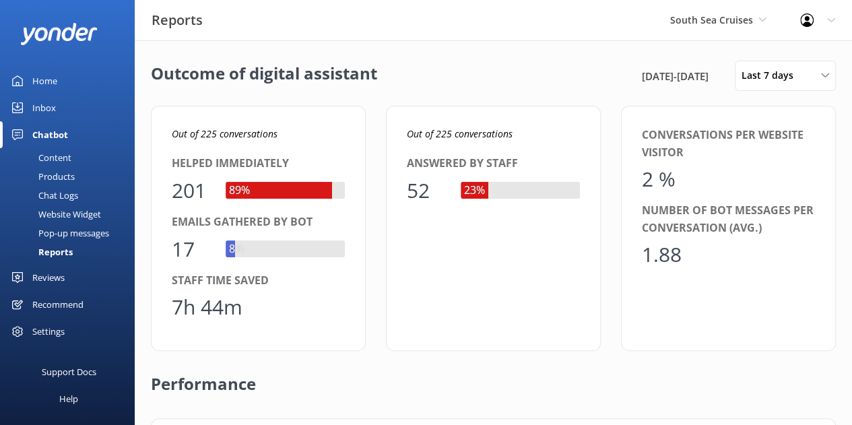
click at [757, 71] on span "Last 7 days" at bounding box center [771, 75] width 60 height 15
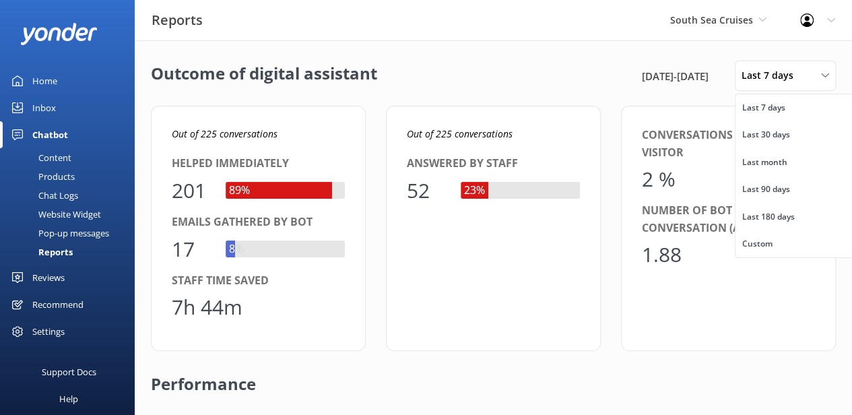
click at [763, 246] on div "Custom" at bounding box center [757, 243] width 30 height 13
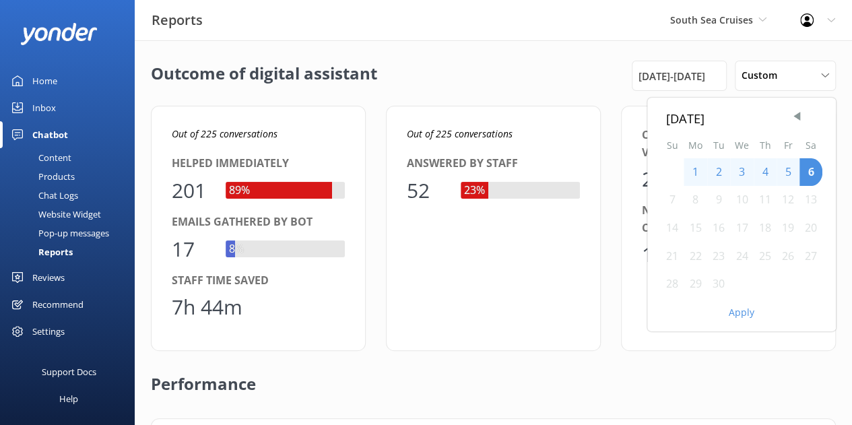
click at [658, 86] on div "30th Aug 25 - 6th Sep 25" at bounding box center [678, 76] width 95 height 30
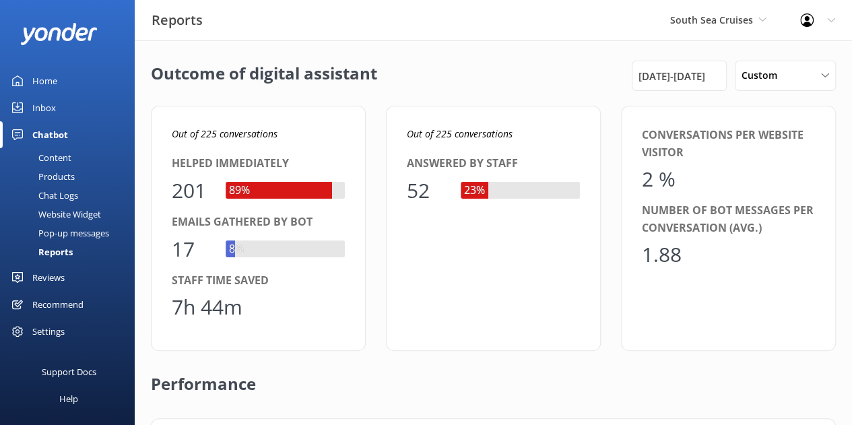
click at [702, 78] on span "30th Aug 25 - 6th Sep 25" at bounding box center [671, 76] width 67 height 16
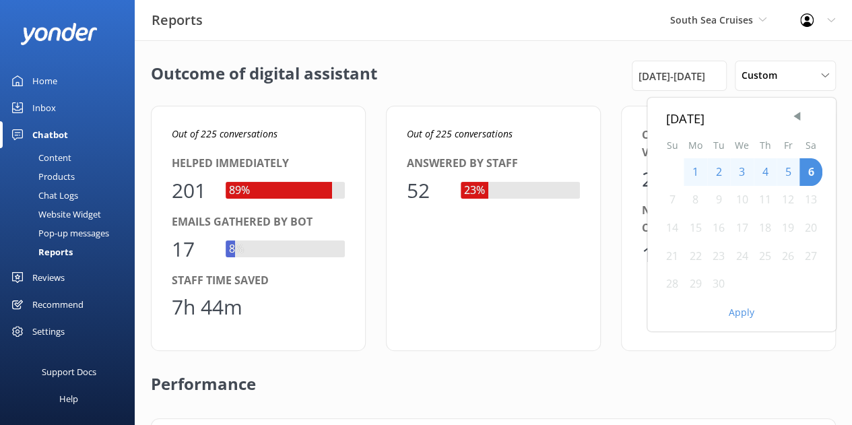
click at [794, 119] on span "Previous Month" at bounding box center [796, 116] width 13 height 13
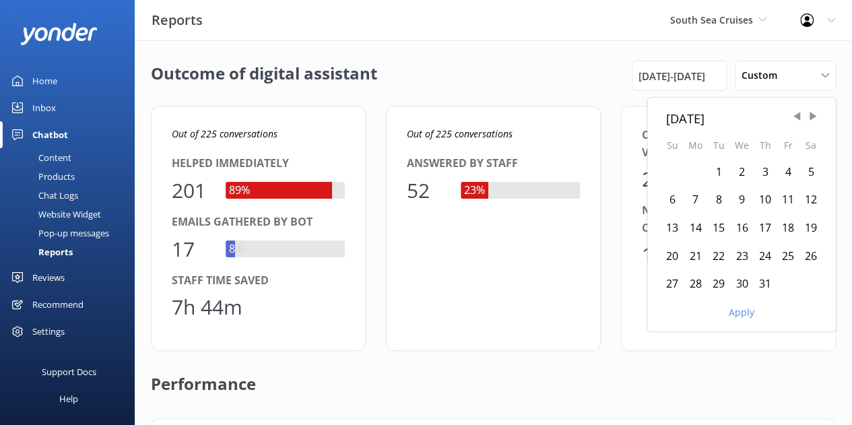
click at [794, 119] on span "Previous Month" at bounding box center [796, 116] width 13 height 13
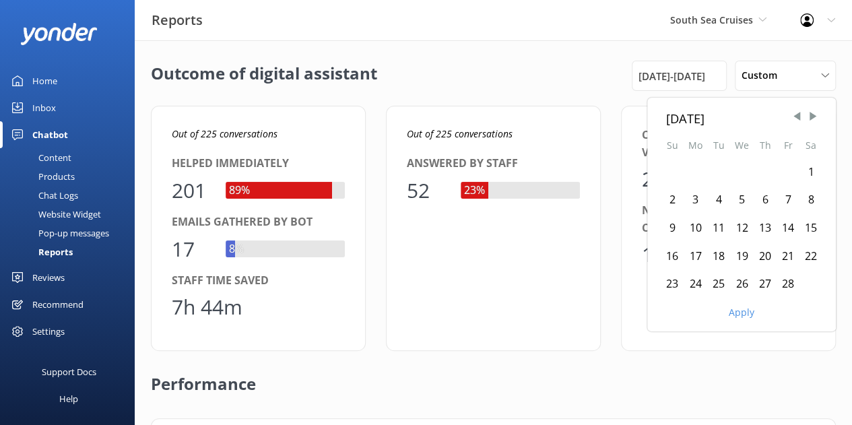
click at [794, 119] on span "Previous Month" at bounding box center [796, 116] width 13 height 13
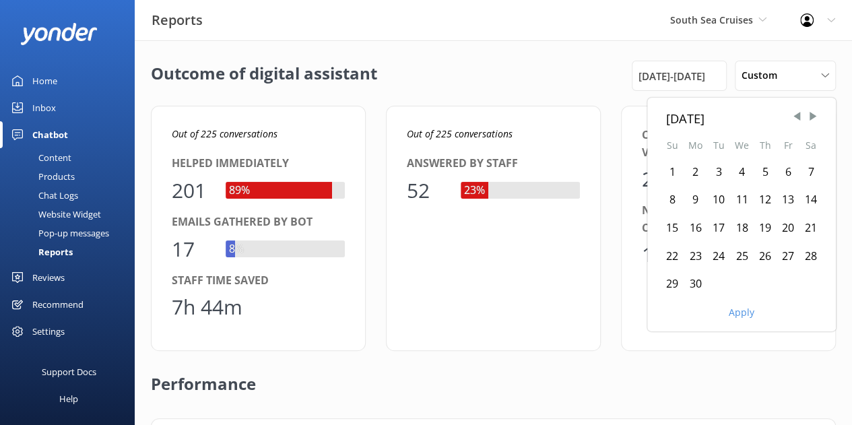
click at [673, 172] on div "1" at bounding box center [671, 172] width 23 height 28
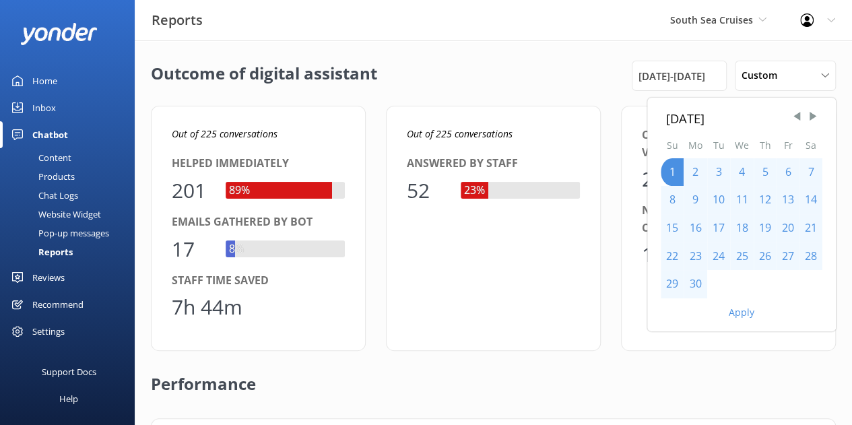
click at [810, 119] on span "Next Month" at bounding box center [812, 116] width 13 height 13
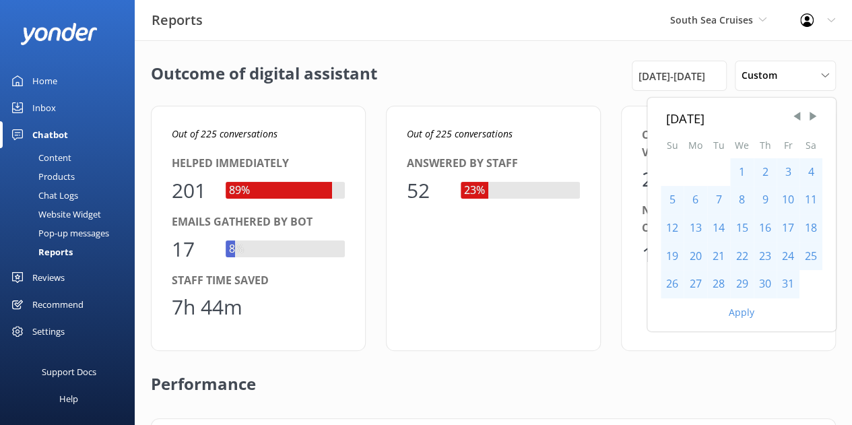
click at [810, 119] on span "Next Month" at bounding box center [812, 116] width 13 height 13
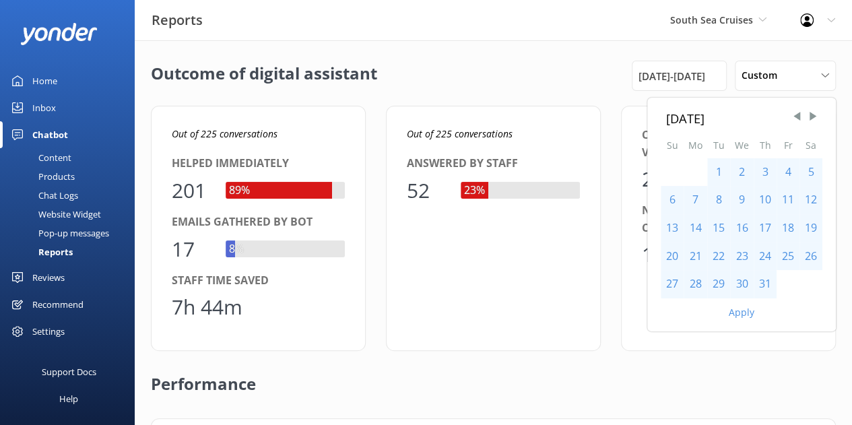
click at [810, 119] on span "Next Month" at bounding box center [812, 116] width 13 height 13
click at [675, 310] on div "31" at bounding box center [671, 312] width 23 height 28
click at [742, 345] on button "Apply" at bounding box center [741, 339] width 26 height 9
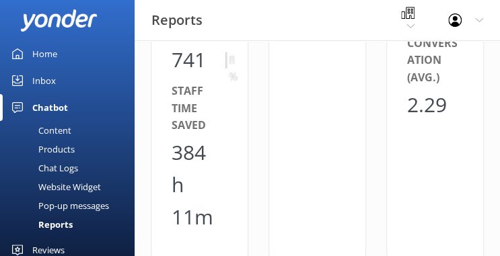
scroll to position [350, 0]
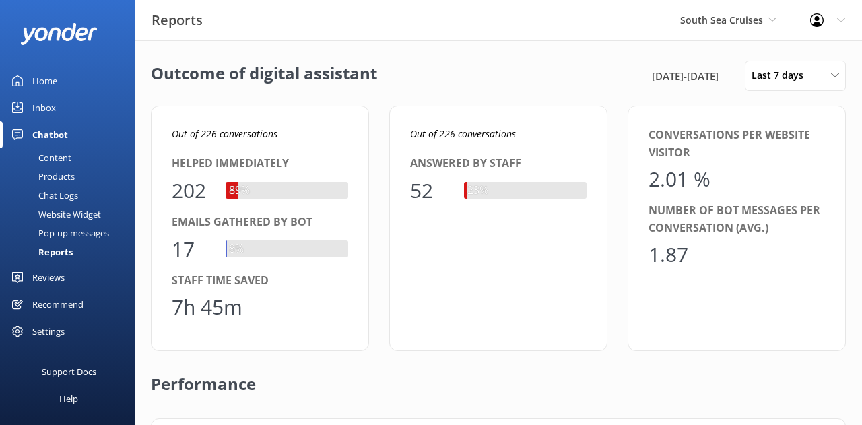
click at [689, 28] on div "South Sea Cruises Blue Lagoon Cruises South Sea Sailing South Sea Cruises Malam…" at bounding box center [728, 20] width 130 height 40
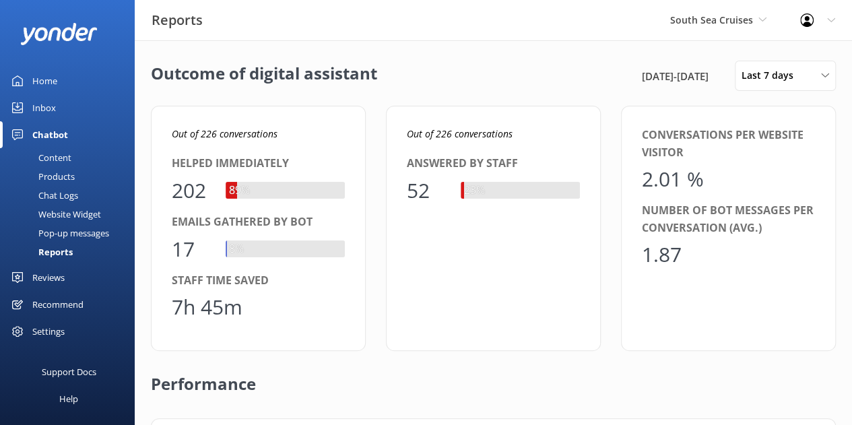
scroll to position [125, 633]
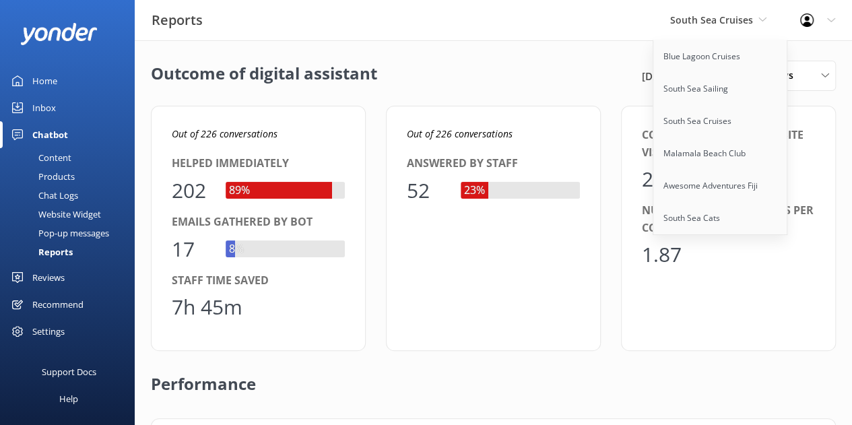
click at [699, 229] on link "South Sea Cats" at bounding box center [720, 218] width 135 height 32
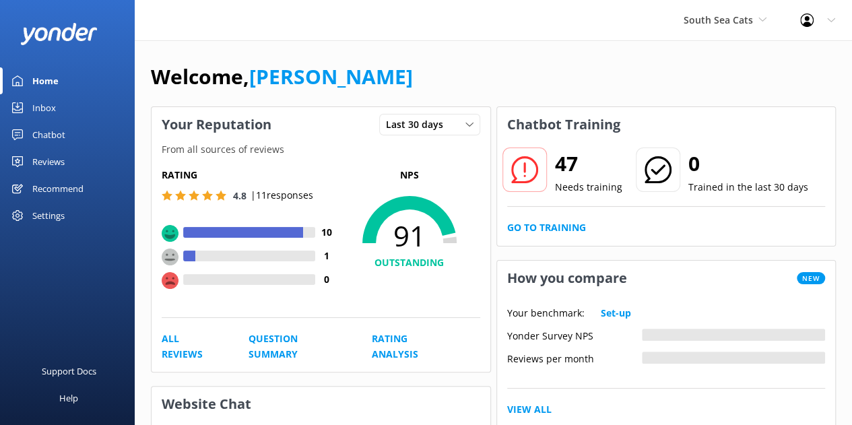
click at [56, 139] on div "Chatbot" at bounding box center [48, 134] width 33 height 27
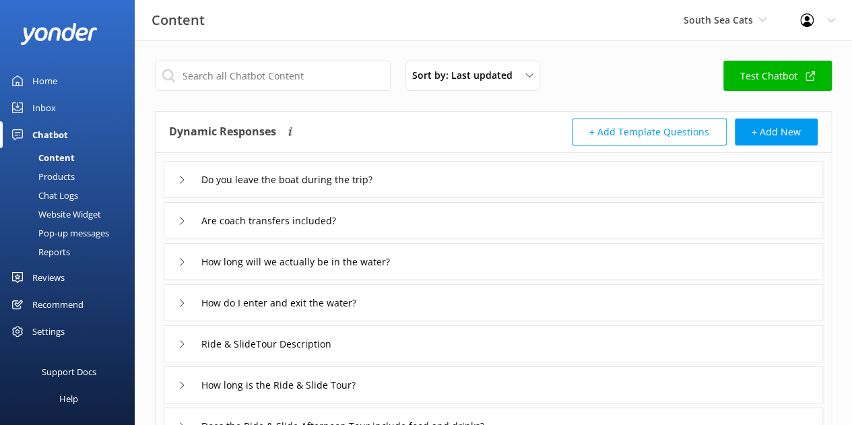
click at [57, 254] on div "Reports" at bounding box center [39, 251] width 62 height 19
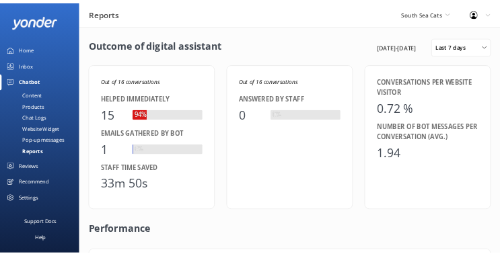
scroll to position [125, 633]
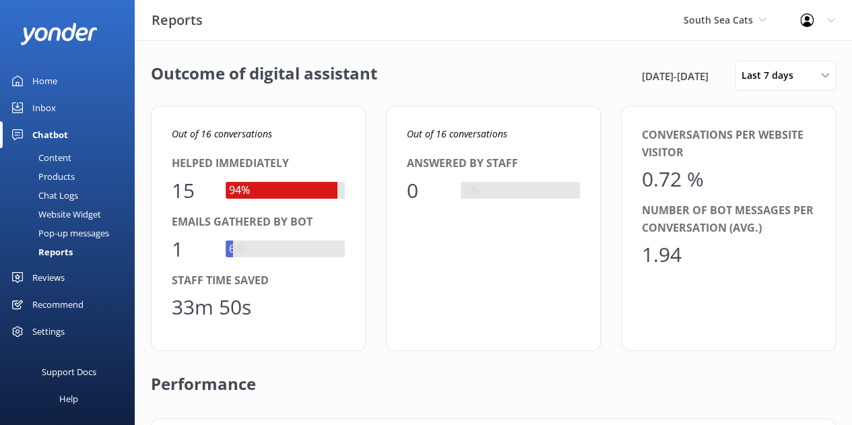
click at [782, 71] on span "Last 7 days" at bounding box center [771, 75] width 60 height 15
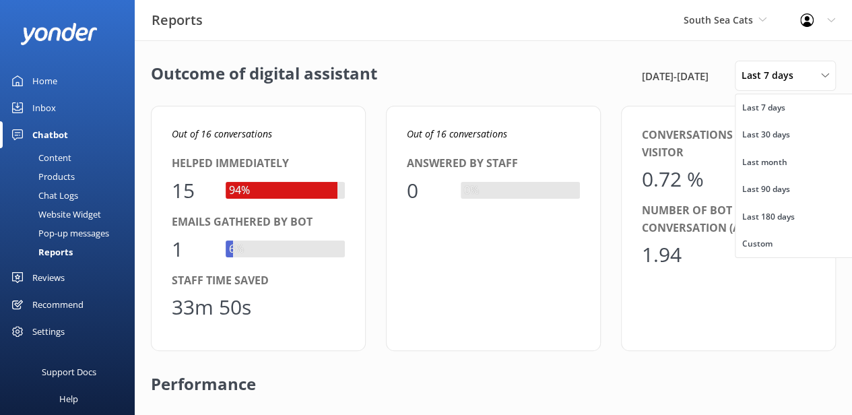
click at [775, 243] on link "Custom" at bounding box center [795, 243] width 120 height 27
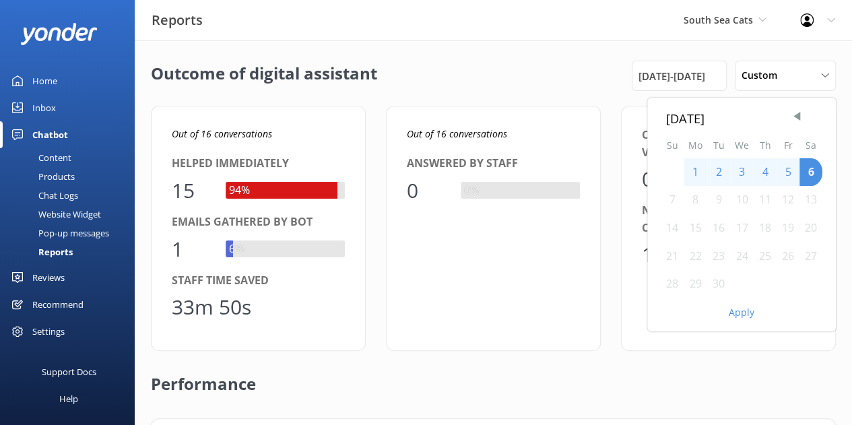
click at [796, 122] on span "Previous Month" at bounding box center [796, 116] width 13 height 13
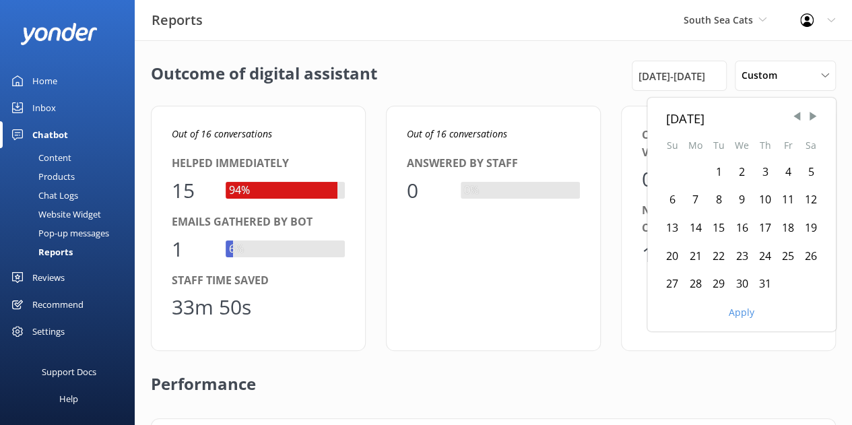
click at [796, 122] on span "Previous Month" at bounding box center [796, 116] width 13 height 13
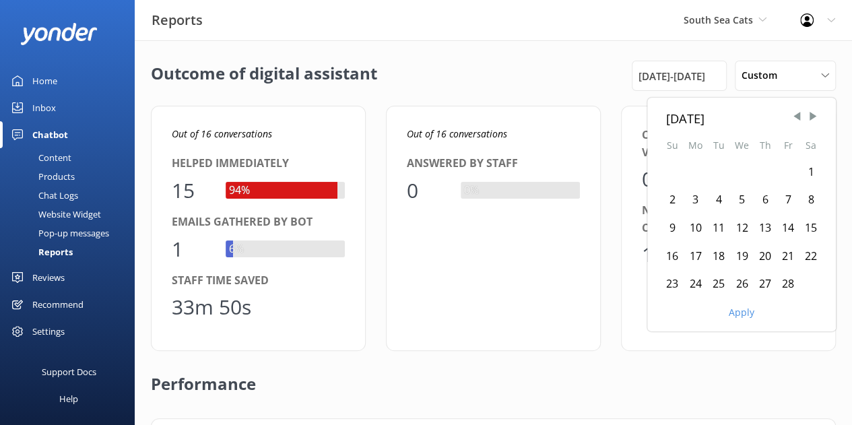
click at [796, 122] on span "Previous Month" at bounding box center [796, 116] width 13 height 13
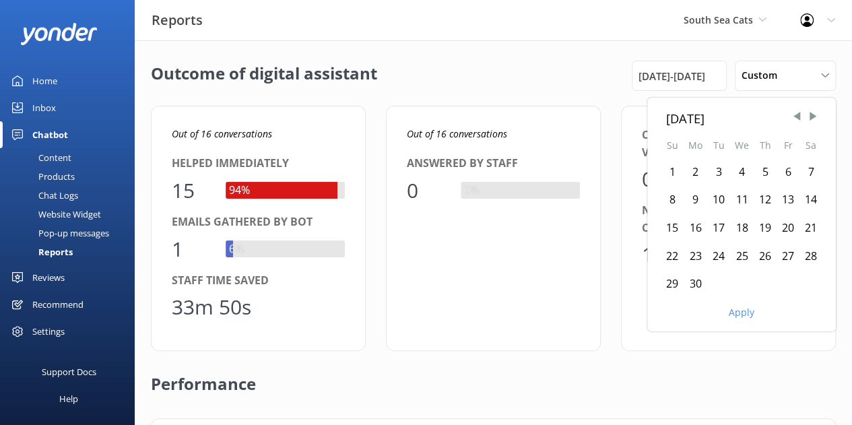
click at [678, 166] on div "1" at bounding box center [671, 172] width 23 height 28
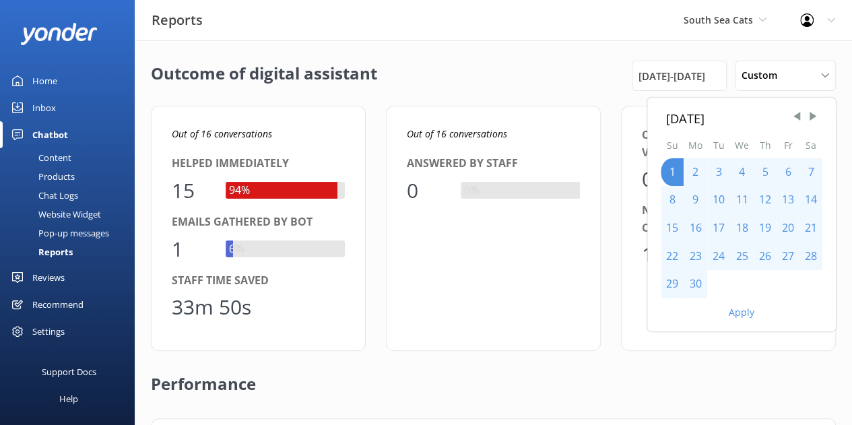
click at [815, 118] on span "Next Month" at bounding box center [812, 116] width 13 height 13
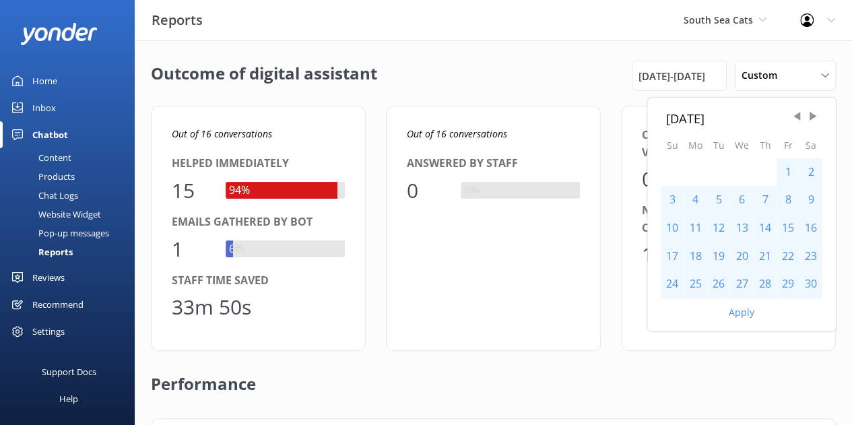
click at [815, 118] on span "Next Month" at bounding box center [812, 116] width 13 height 13
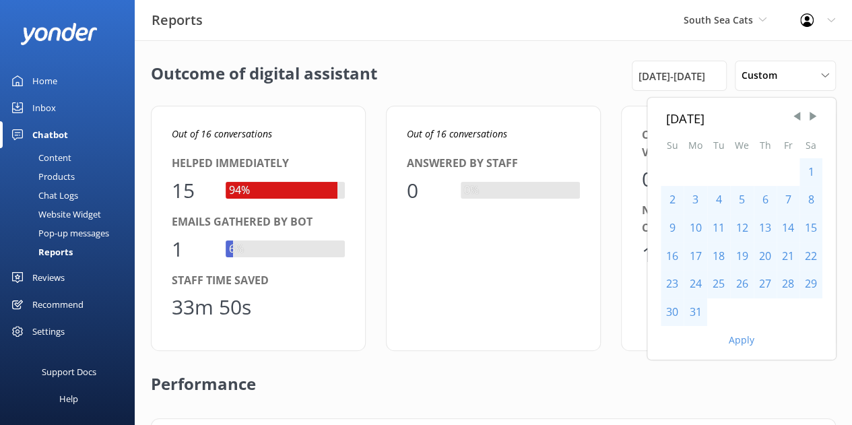
click at [815, 118] on span "Next Month" at bounding box center [812, 116] width 13 height 13
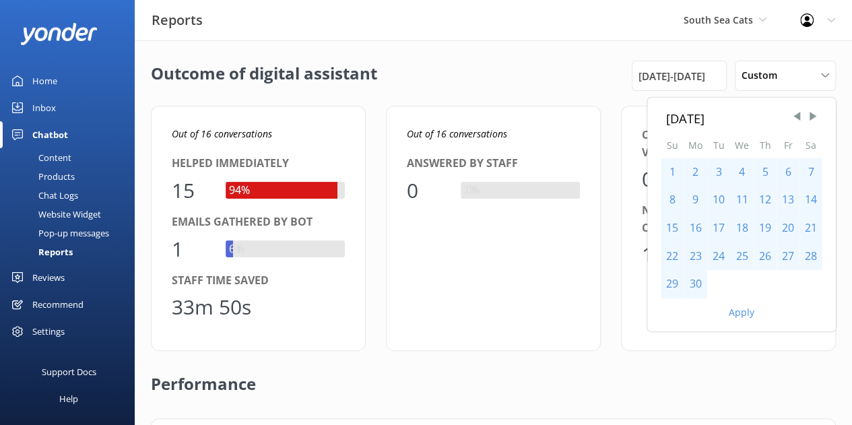
click at [815, 118] on span "Next Month" at bounding box center [812, 116] width 13 height 13
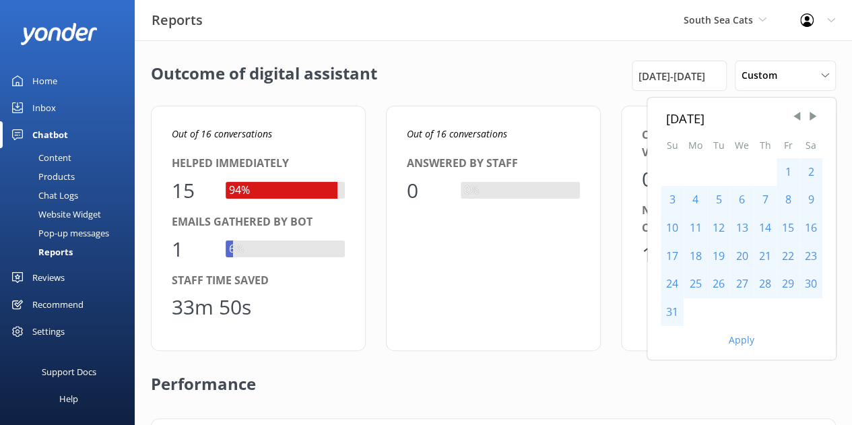
click at [676, 310] on div "31" at bounding box center [671, 312] width 23 height 28
click at [743, 337] on button "Apply" at bounding box center [741, 339] width 26 height 9
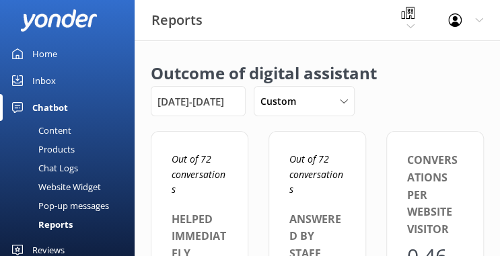
scroll to position [11, 11]
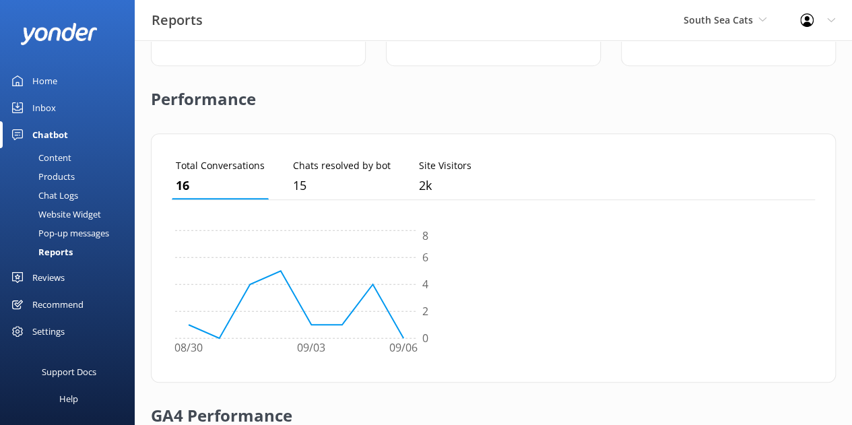
scroll to position [125, 633]
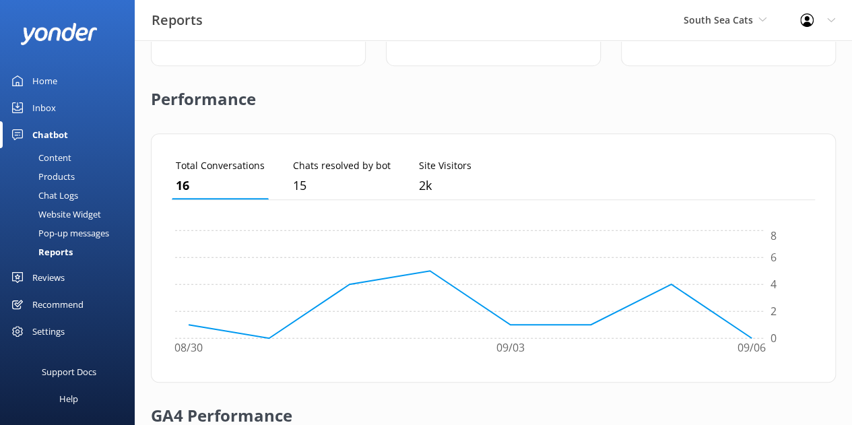
click at [46, 256] on div "Reviews" at bounding box center [48, 277] width 32 height 27
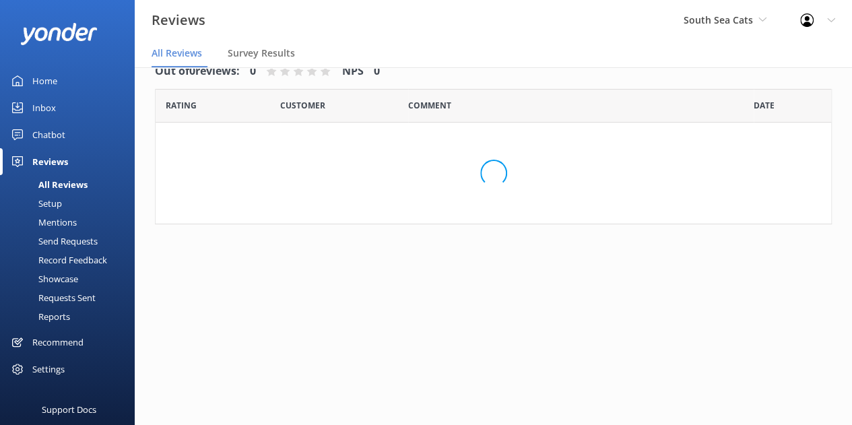
scroll to position [27, 0]
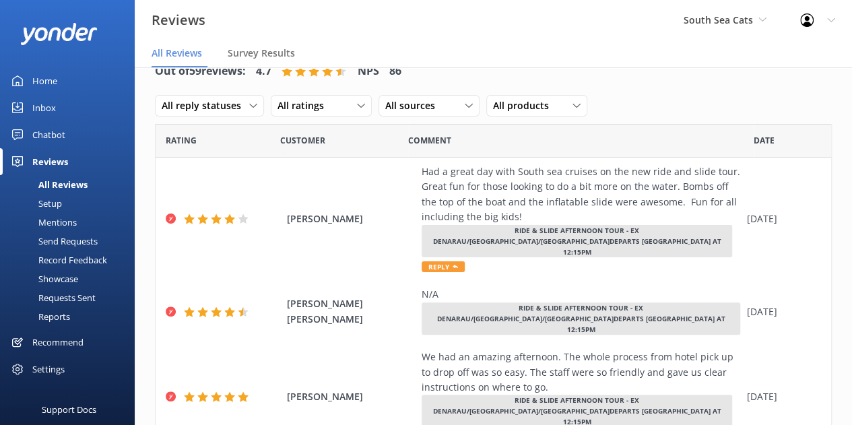
click at [50, 256] on div "Reports" at bounding box center [39, 316] width 62 height 19
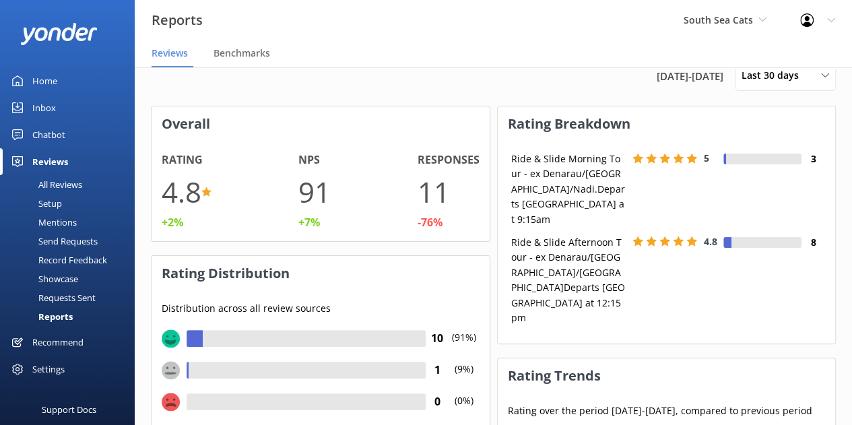
scroll to position [100, 327]
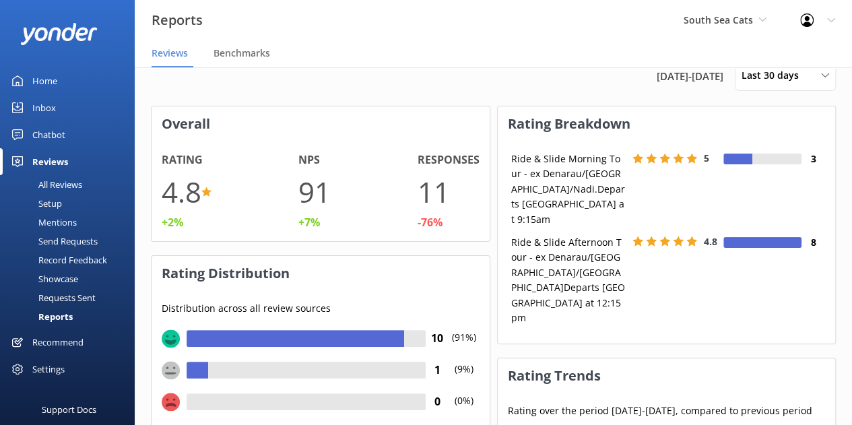
click at [510, 87] on div "Last 30 days Last 7 days Last 30 days Last 90 days Last 180 days Custom" at bounding box center [784, 76] width 101 height 30
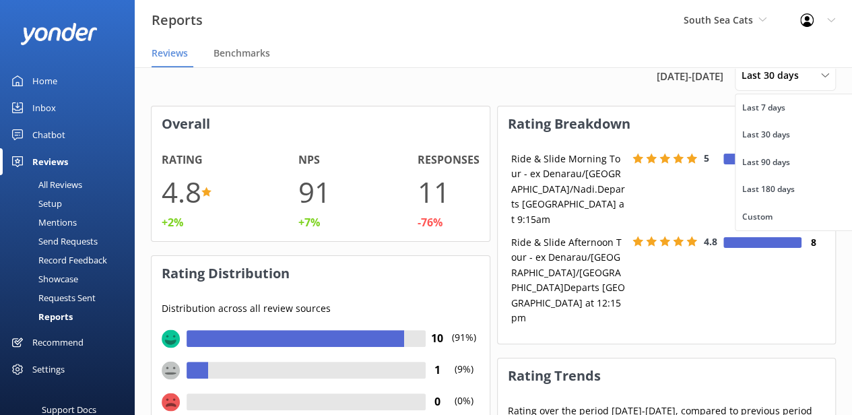
click at [510, 216] on div "Custom" at bounding box center [757, 216] width 30 height 13
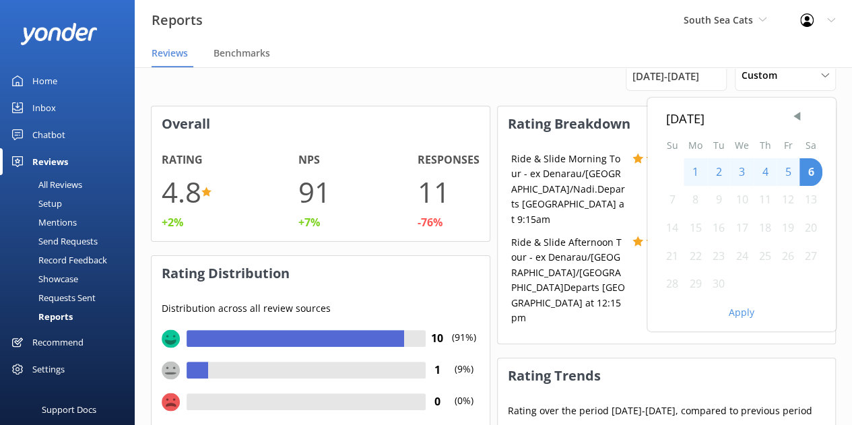
click at [510, 114] on span "Previous Month" at bounding box center [796, 116] width 13 height 13
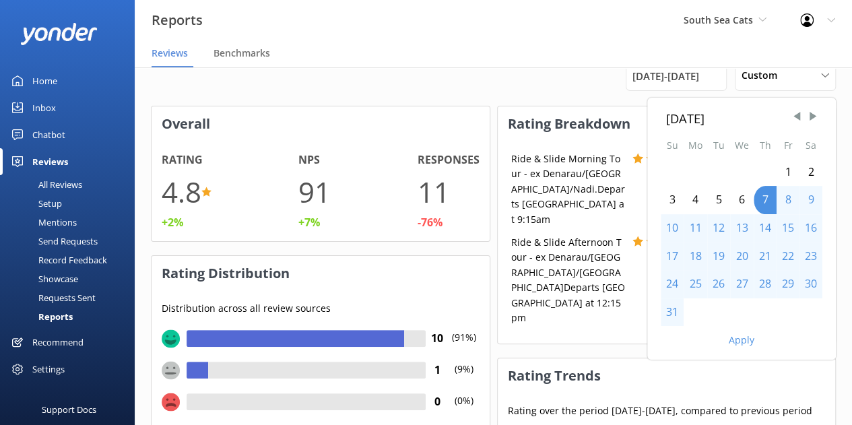
click at [510, 114] on span "Previous Month" at bounding box center [796, 116] width 13 height 13
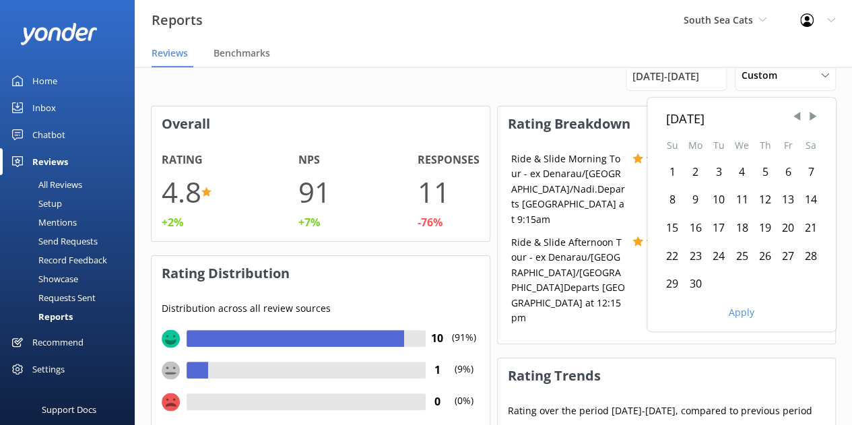
click at [510, 114] on span "Previous Month" at bounding box center [796, 116] width 13 height 13
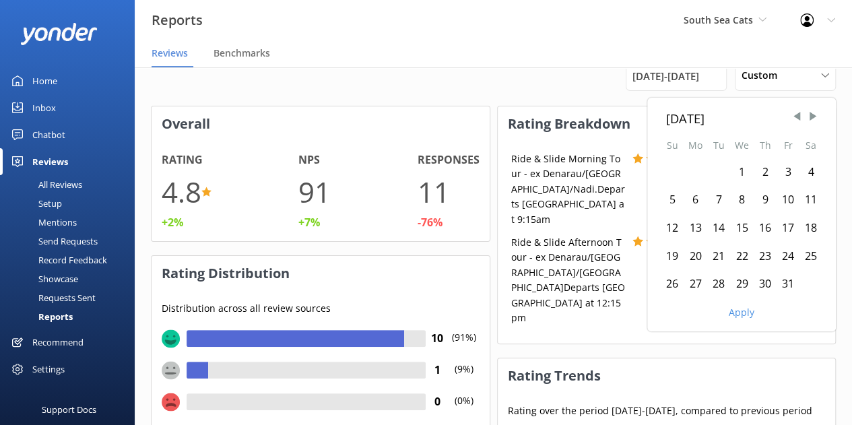
click at [510, 114] on span "Previous Month" at bounding box center [796, 116] width 13 height 13
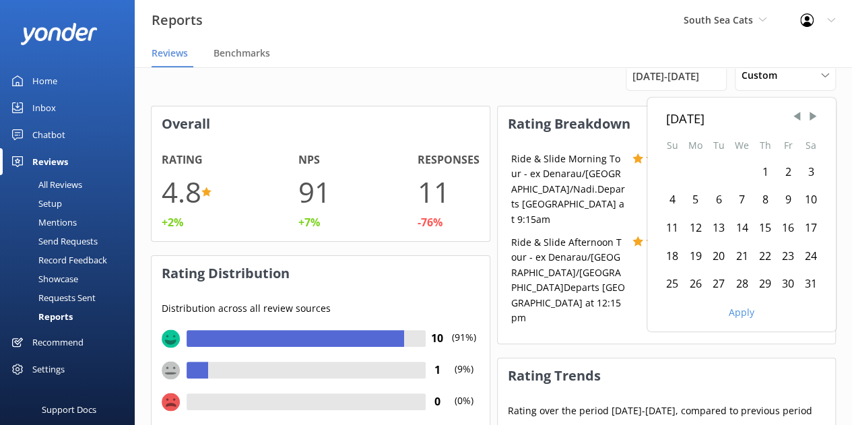
click at [510, 115] on span "Next Month" at bounding box center [812, 116] width 13 height 13
click at [510, 172] on div "1" at bounding box center [671, 172] width 23 height 28
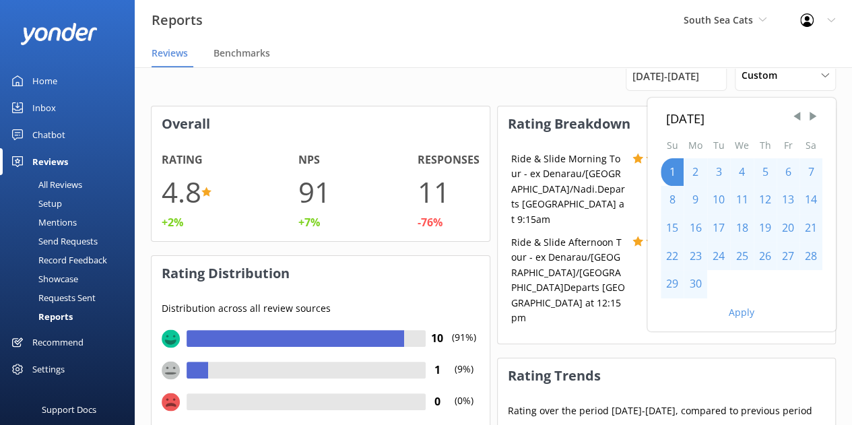
click at [510, 116] on span "Next Month" at bounding box center [812, 116] width 13 height 13
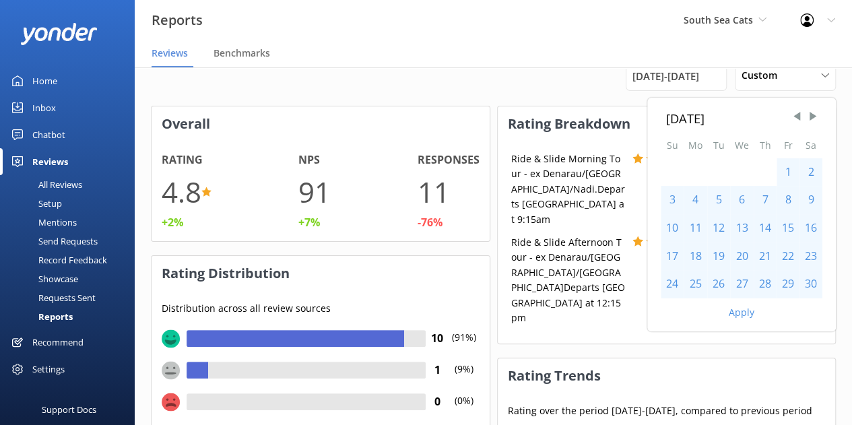
click at [510, 116] on span "Next Month" at bounding box center [812, 116] width 13 height 13
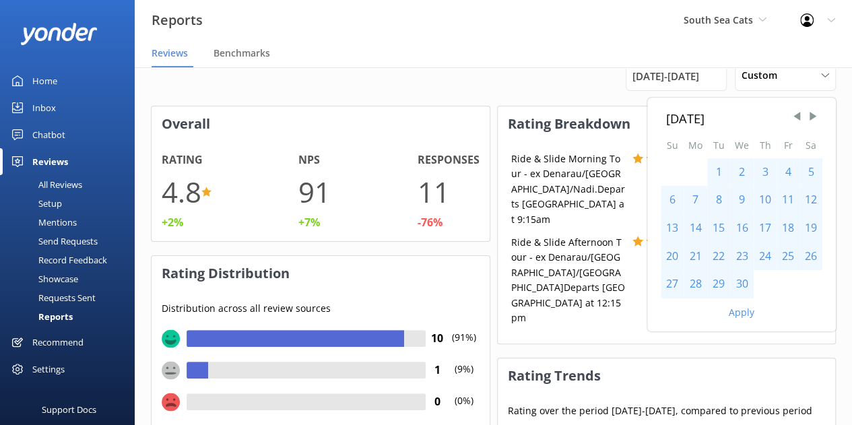
click at [510, 116] on span "Next Month" at bounding box center [812, 116] width 13 height 13
click at [510, 256] on div "31" at bounding box center [671, 312] width 23 height 28
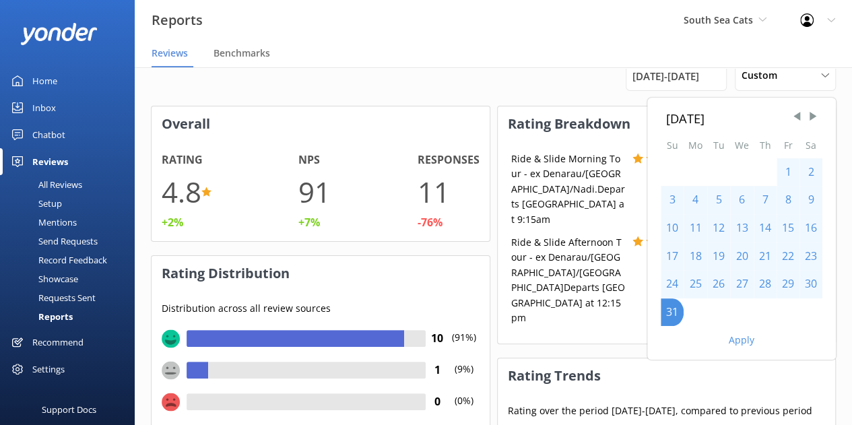
click at [510, 256] on button "Apply" at bounding box center [741, 339] width 26 height 9
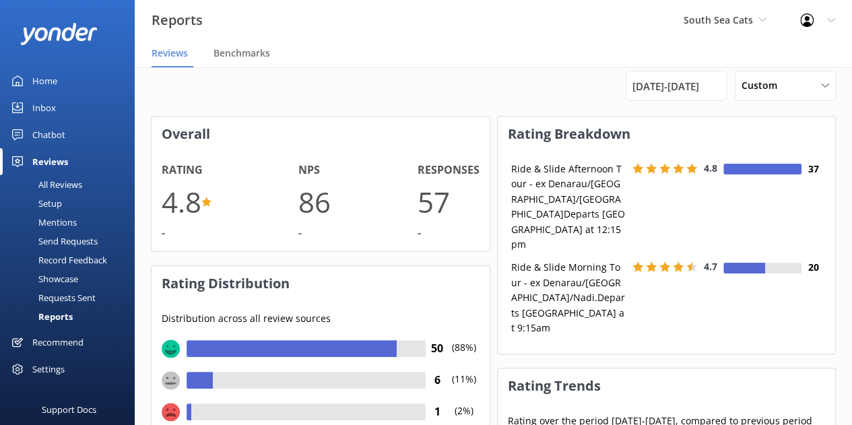
scroll to position [0, 0]
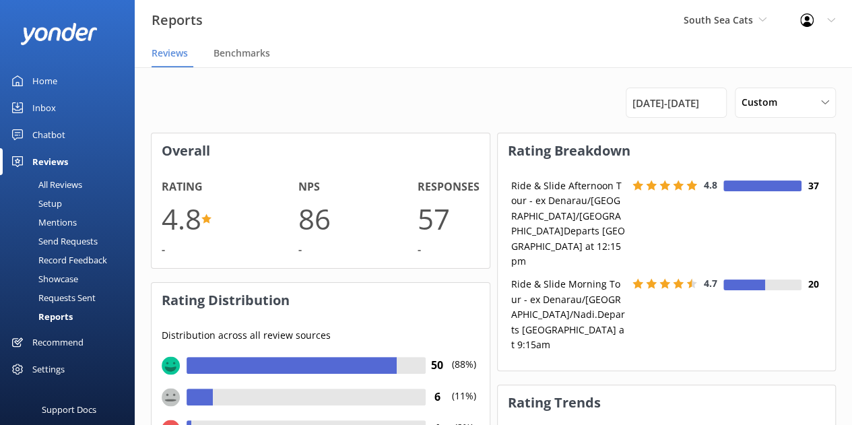
click at [510, 20] on use at bounding box center [761, 20] width 7 height 4
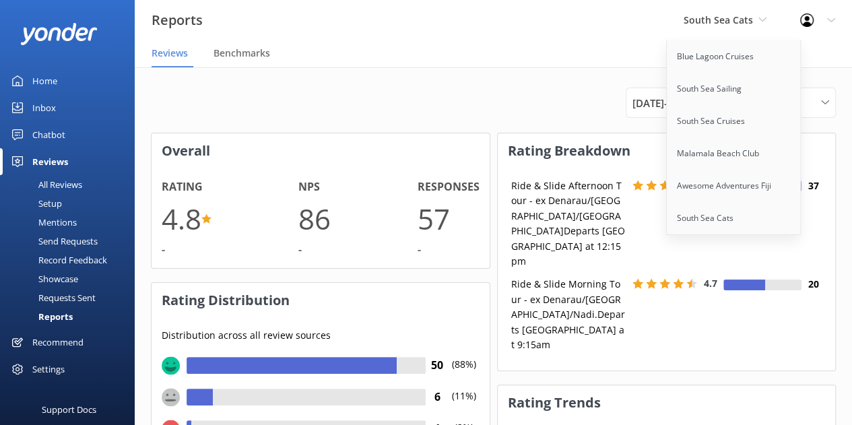
click at [510, 123] on link "South Sea Cruises" at bounding box center [733, 121] width 135 height 32
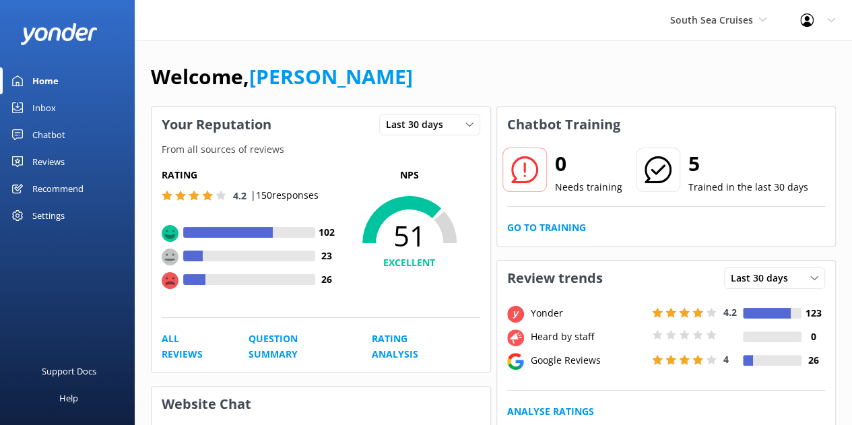
click at [63, 164] on div "Reviews" at bounding box center [48, 161] width 32 height 27
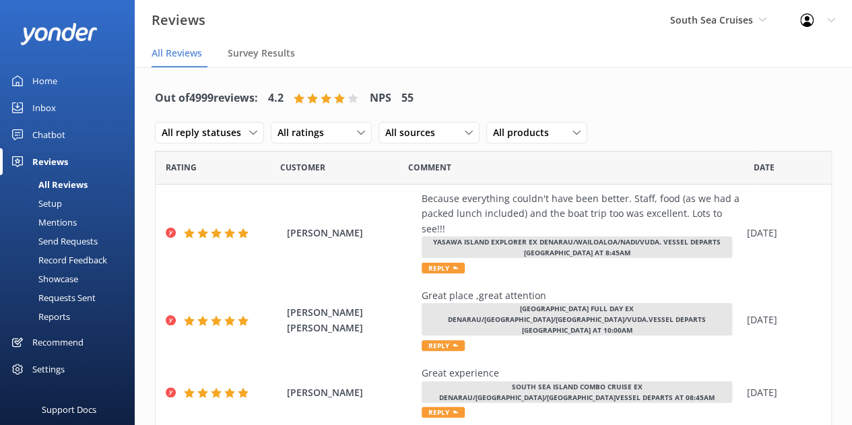
click at [47, 256] on div "Reports" at bounding box center [39, 316] width 62 height 19
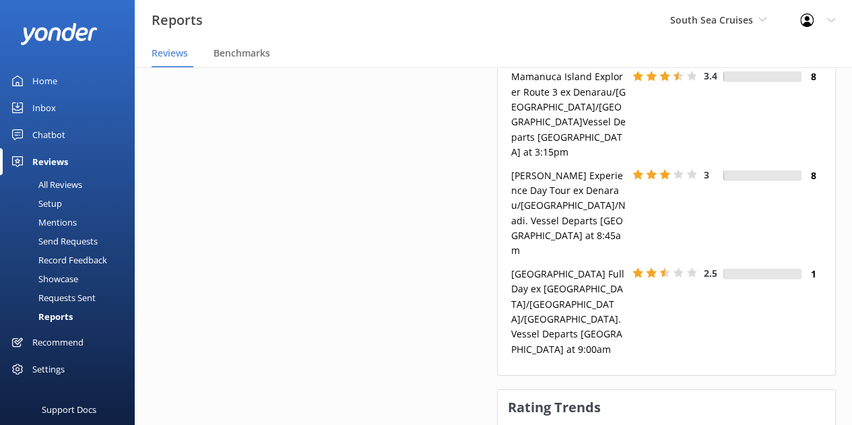
scroll to position [134, 327]
click at [510, 28] on span "South Sea Cruises" at bounding box center [718, 20] width 96 height 15
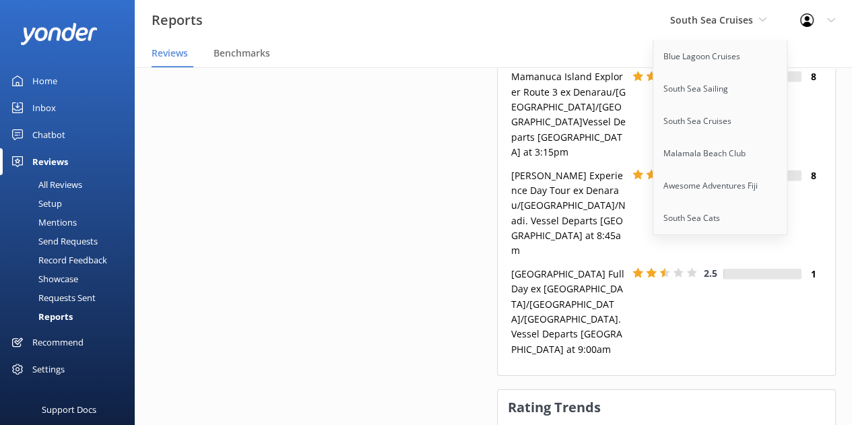
click at [510, 88] on link "South Sea Sailing" at bounding box center [720, 89] width 135 height 32
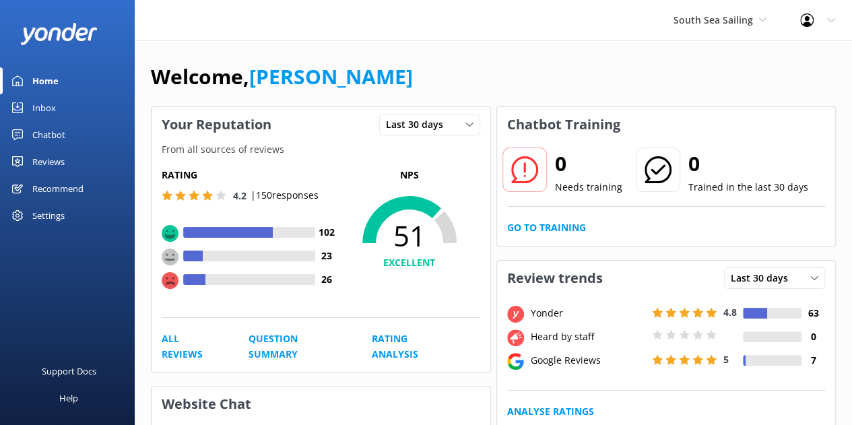
click at [62, 162] on div "Reviews" at bounding box center [48, 161] width 32 height 27
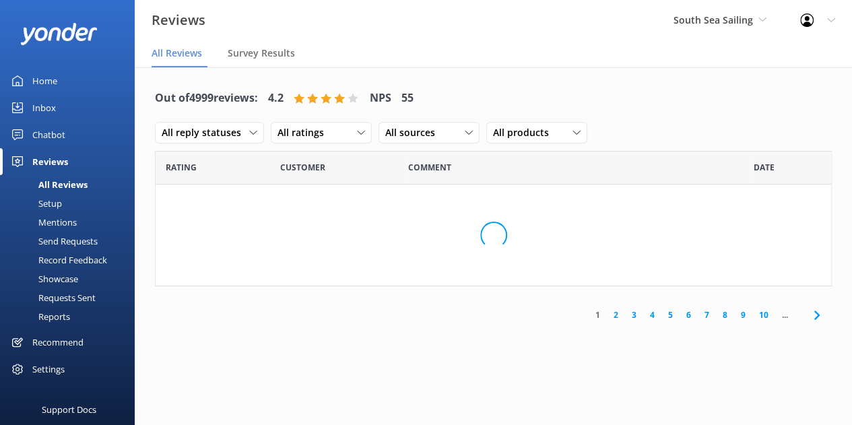
click at [68, 256] on div "Reports" at bounding box center [39, 316] width 62 height 19
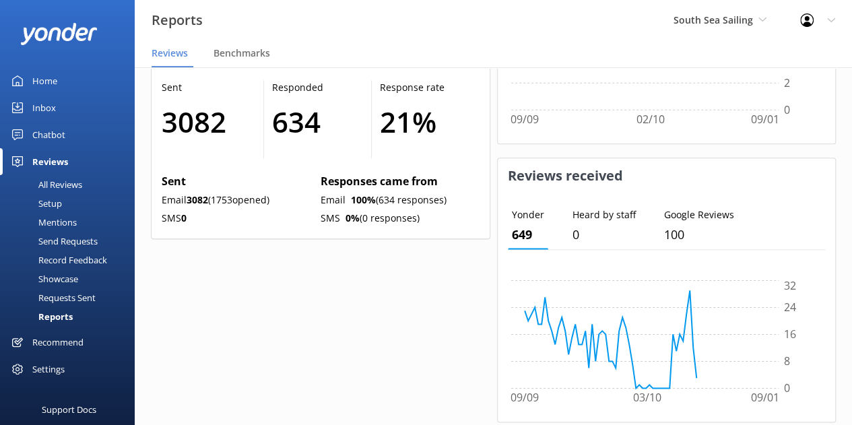
scroll to position [134, 327]
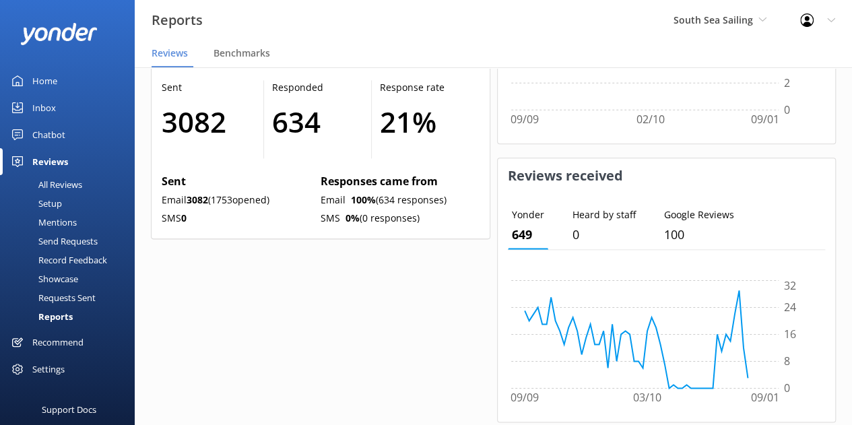
click at [510, 22] on span "South Sea Sailing" at bounding box center [712, 19] width 79 height 13
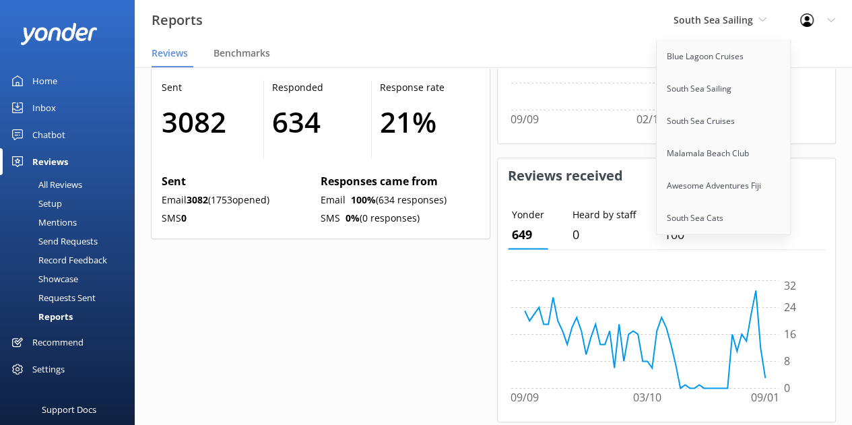
click at [510, 55] on link "Blue Lagoon Cruises" at bounding box center [723, 56] width 135 height 32
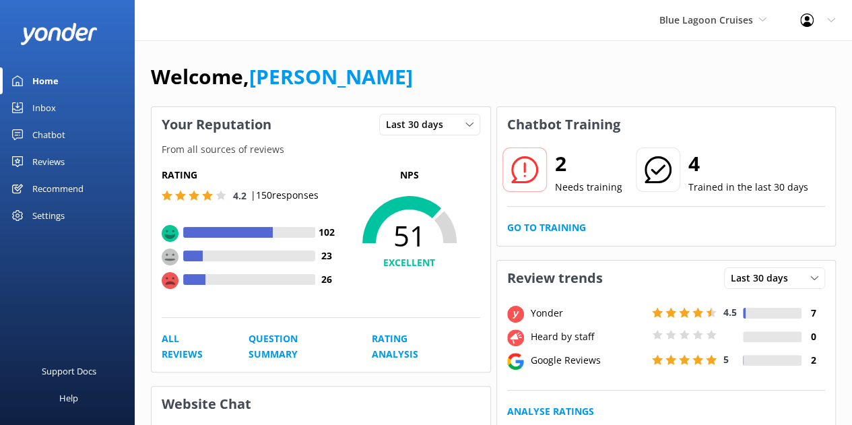
click at [72, 152] on link "Reviews" at bounding box center [67, 161] width 135 height 27
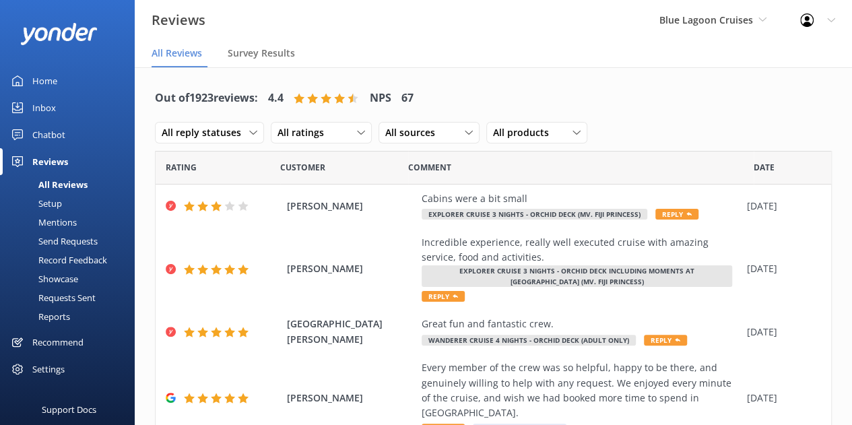
click at [63, 256] on div "Reports" at bounding box center [39, 316] width 62 height 19
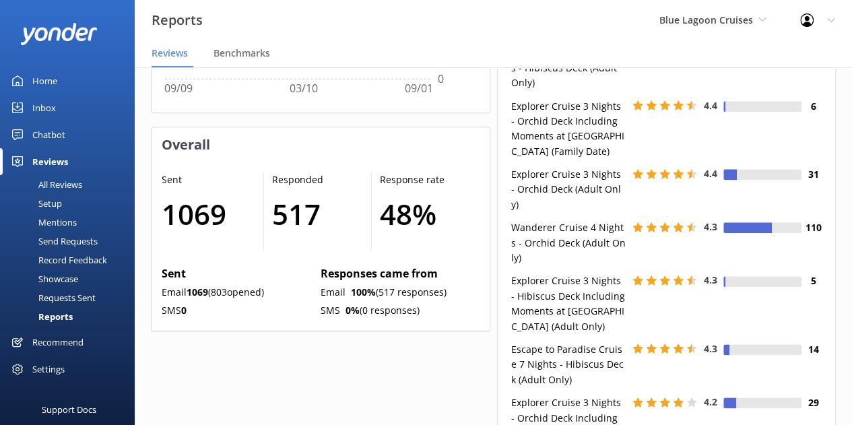
scroll to position [134, 327]
click at [510, 15] on span "Blue Lagoon Cruises" at bounding box center [706, 19] width 94 height 13
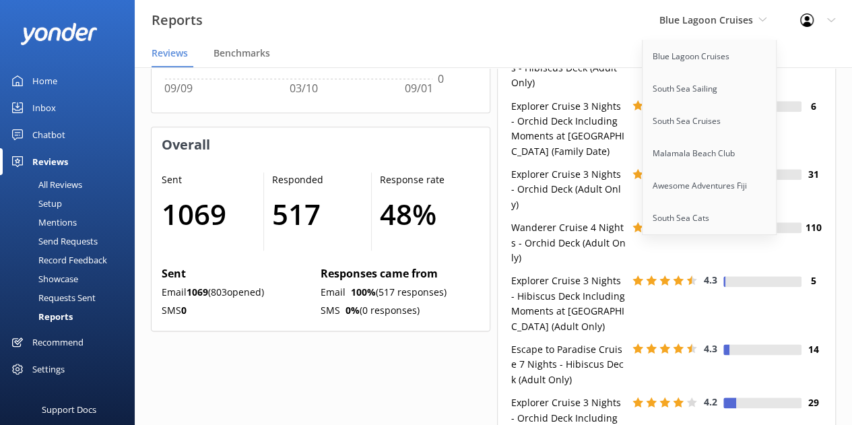
click at [510, 160] on link "Malamala Beach Club" at bounding box center [709, 153] width 135 height 32
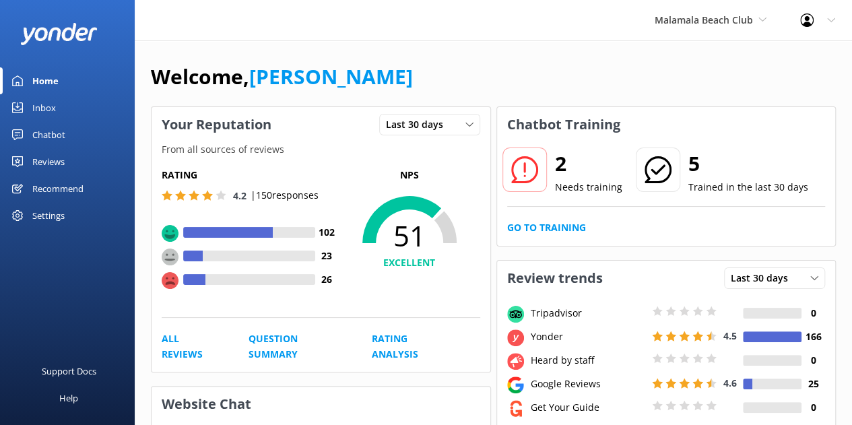
click at [67, 157] on link "Reviews" at bounding box center [67, 161] width 135 height 27
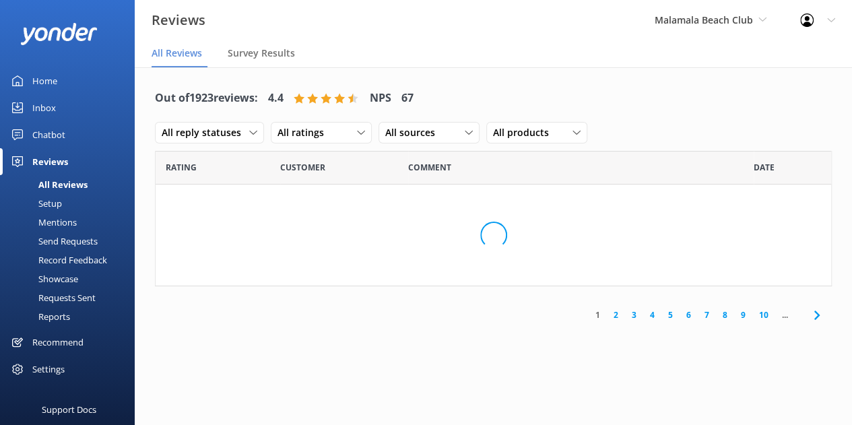
click at [59, 256] on div "Reports" at bounding box center [39, 316] width 62 height 19
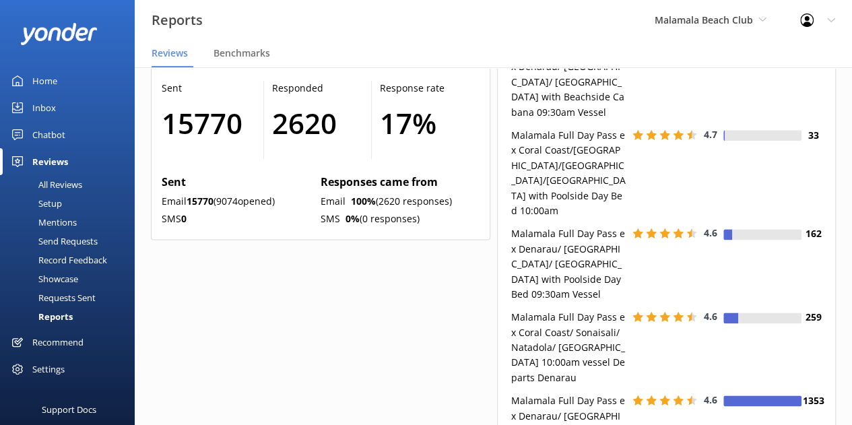
scroll to position [201, 327]
click at [510, 24] on span "Malamala Beach Club" at bounding box center [703, 19] width 98 height 13
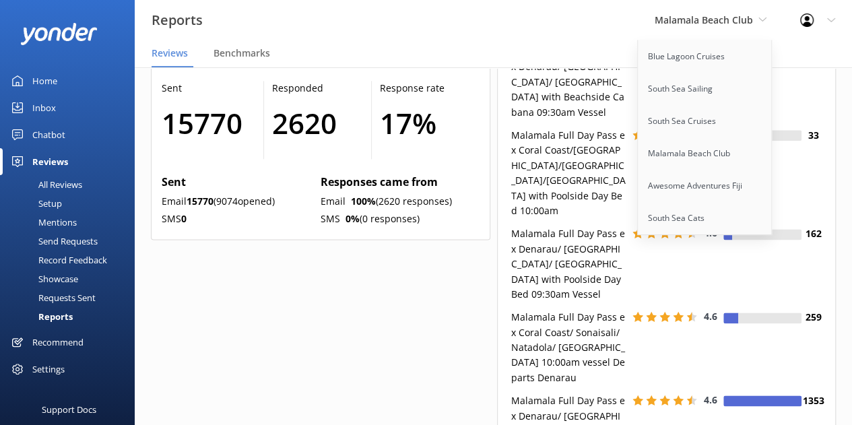
click at [510, 182] on link "Awesome Adventures Fiji" at bounding box center [704, 186] width 135 height 32
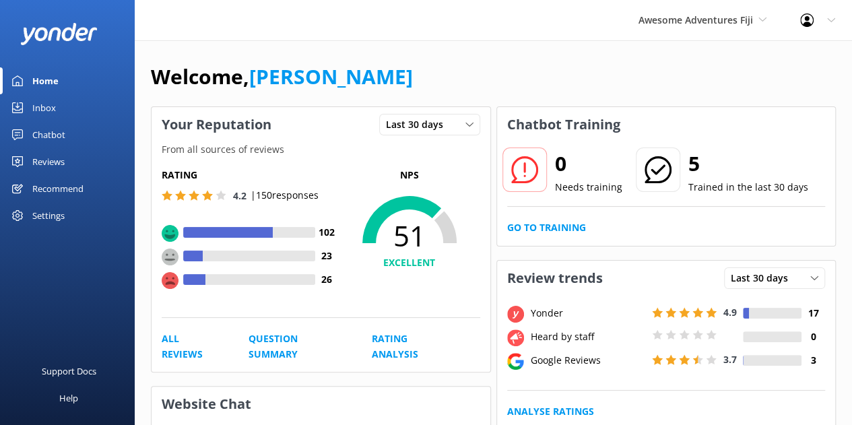
click at [67, 165] on link "Reviews" at bounding box center [67, 161] width 135 height 27
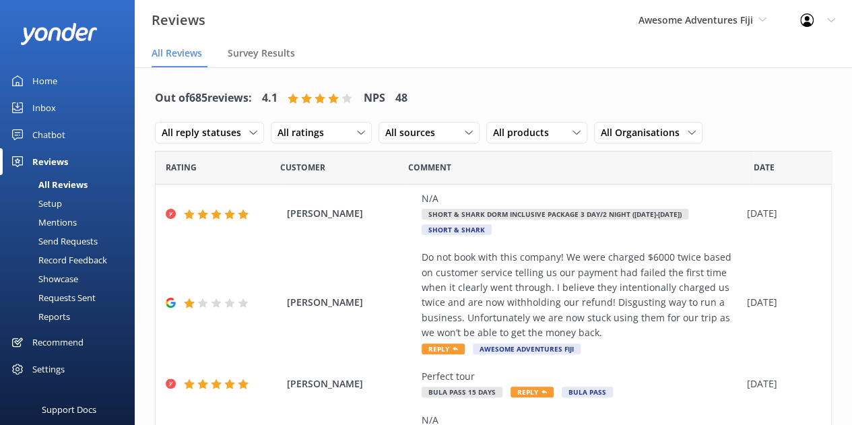
click at [53, 256] on div "Reports" at bounding box center [39, 316] width 62 height 19
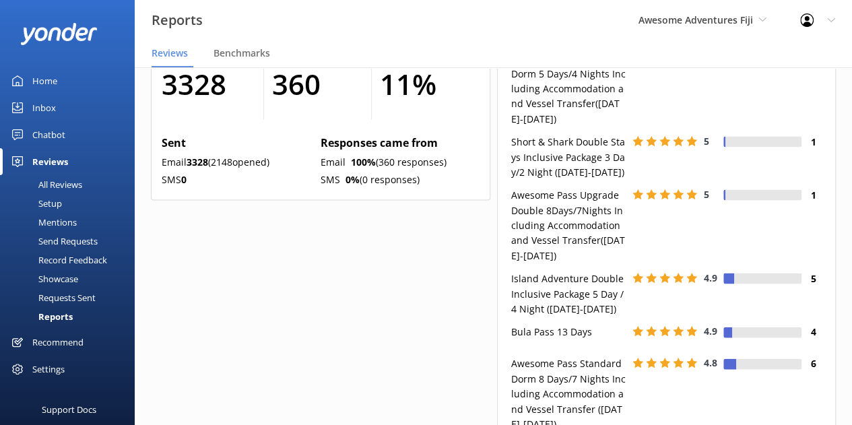
scroll to position [134, 327]
